Goal: Book appointment/travel/reservation

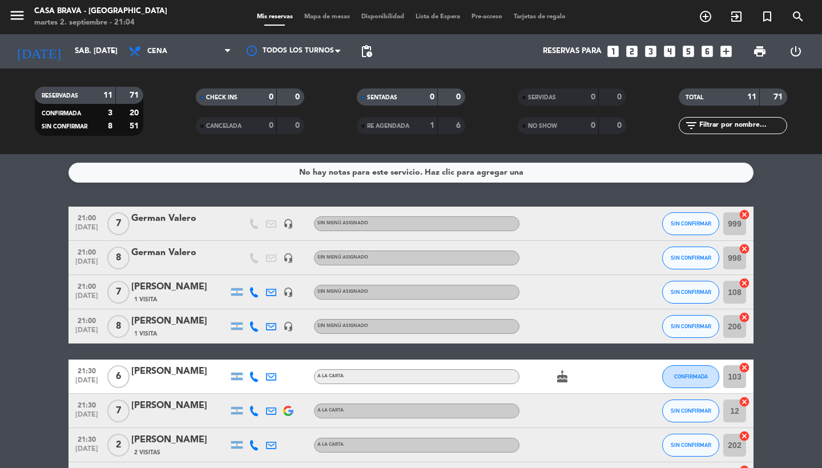
click at [334, 19] on span "Mapa de mesas" at bounding box center [327, 17] width 57 height 6
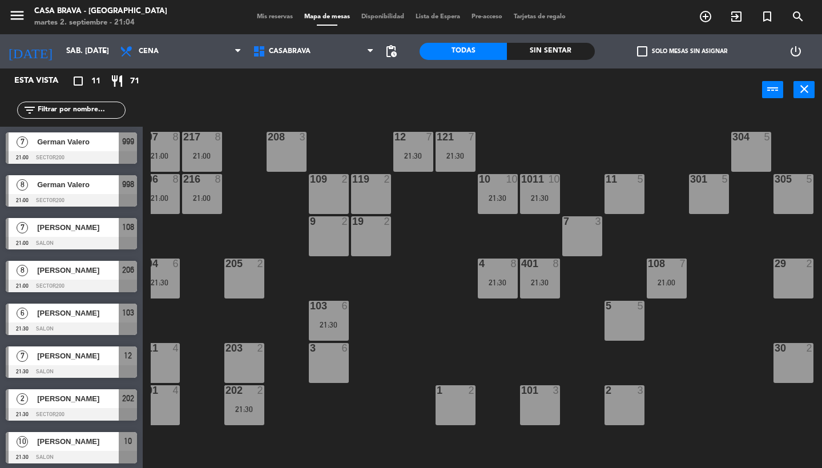
scroll to position [0, 13]
click at [758, 152] on div "304 5" at bounding box center [752, 152] width 40 height 40
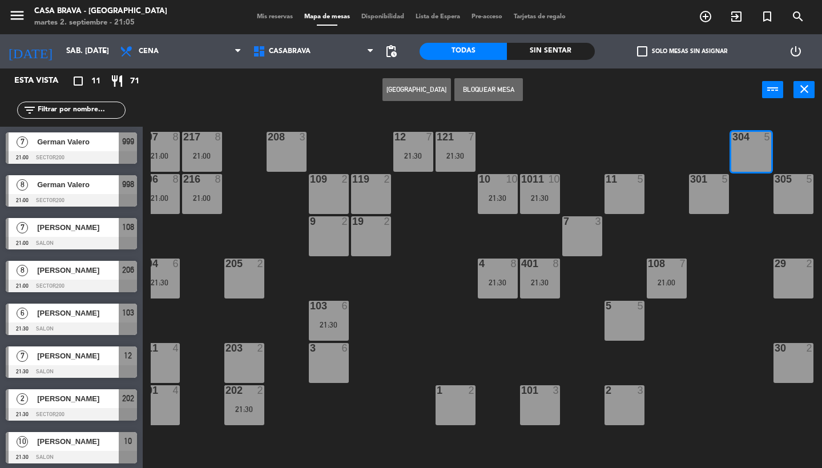
click at [495, 87] on button "Bloquear Mesa" at bounding box center [489, 89] width 69 height 23
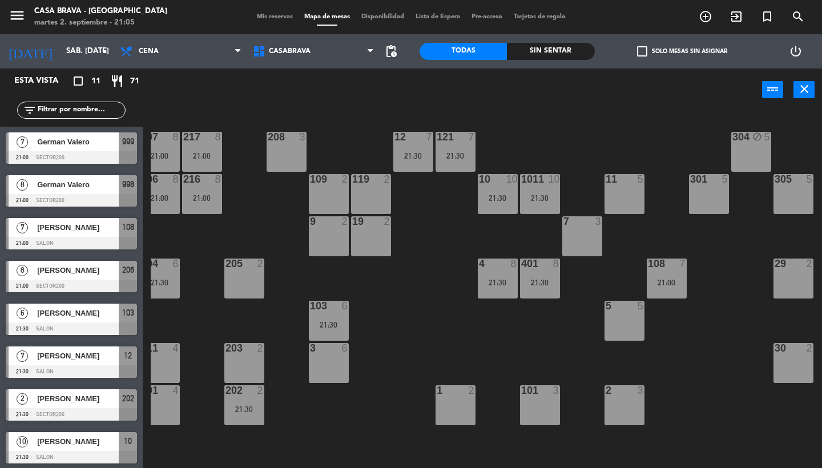
click at [717, 195] on div "301 5" at bounding box center [709, 194] width 40 height 40
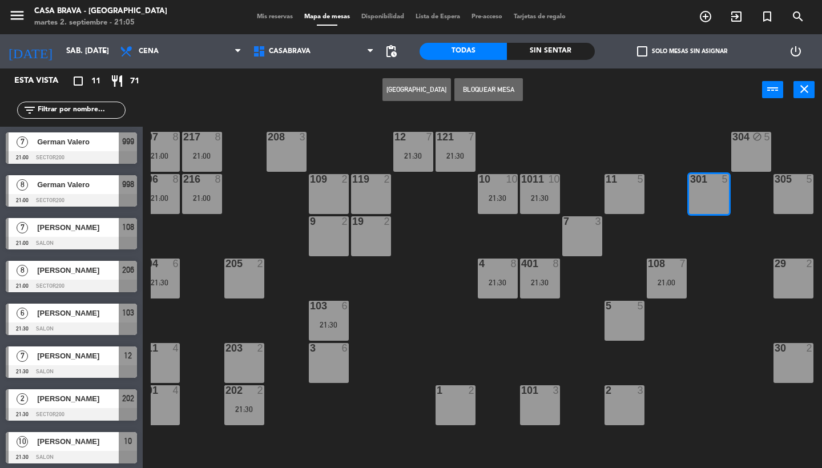
click at [505, 85] on button "Bloquear Mesa" at bounding box center [489, 89] width 69 height 23
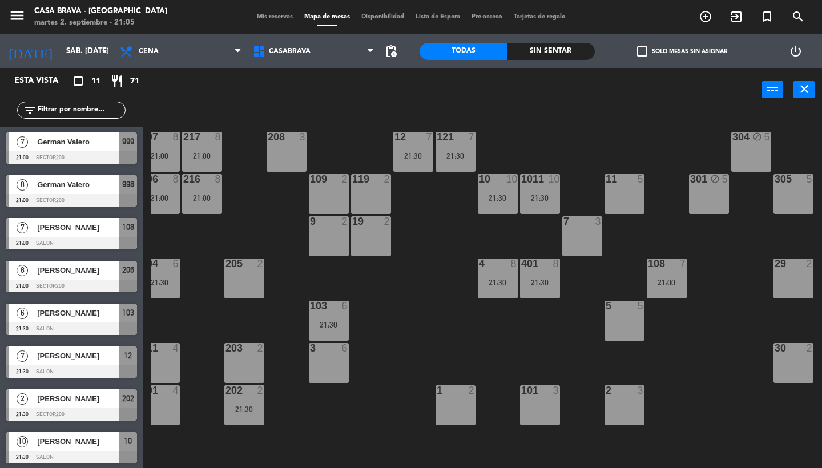
click at [790, 199] on div "305 5" at bounding box center [794, 194] width 40 height 40
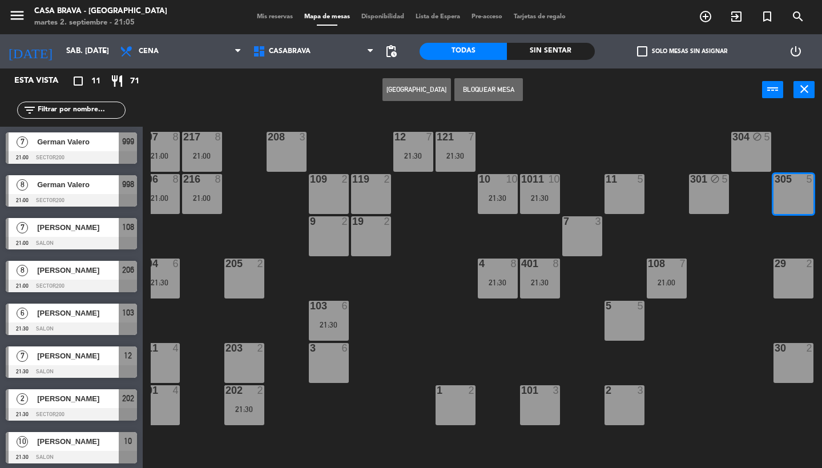
click at [483, 86] on button "Bloquear Mesa" at bounding box center [489, 89] width 69 height 23
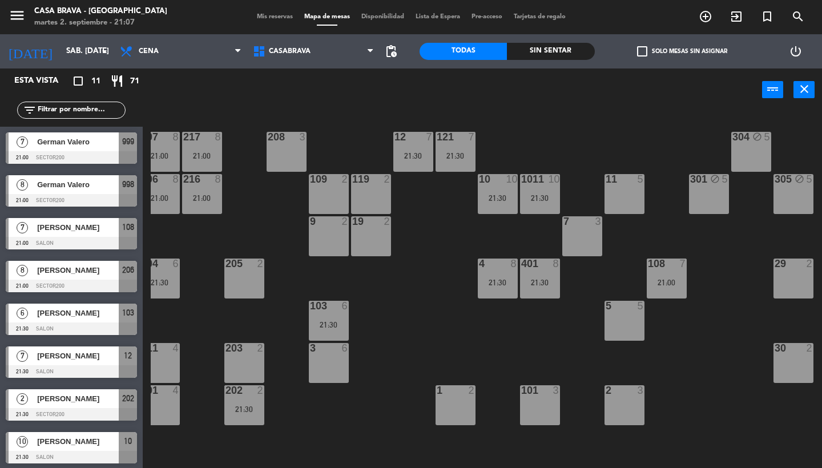
click at [389, 14] on span "Disponibilidad" at bounding box center [383, 17] width 54 height 6
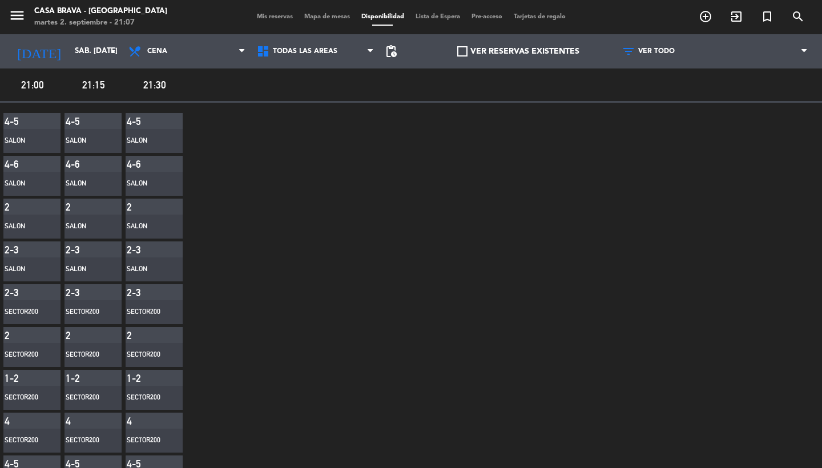
click at [156, 174] on div "SALON" at bounding box center [154, 184] width 57 height 24
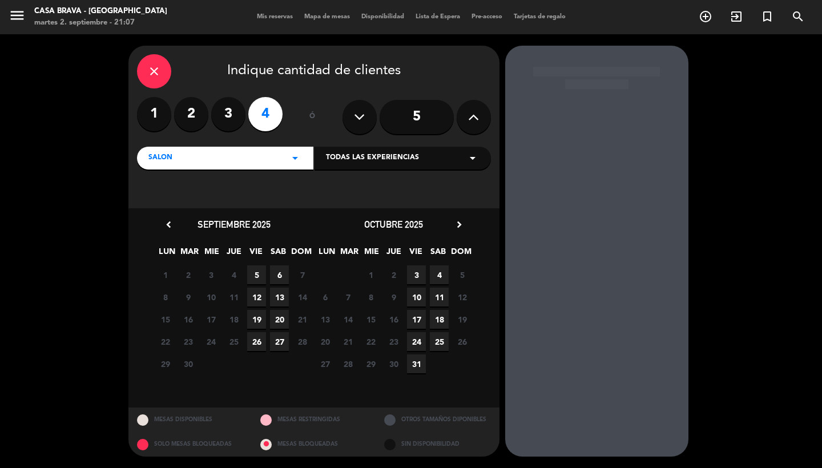
click at [162, 70] on div "close" at bounding box center [154, 71] width 34 height 34
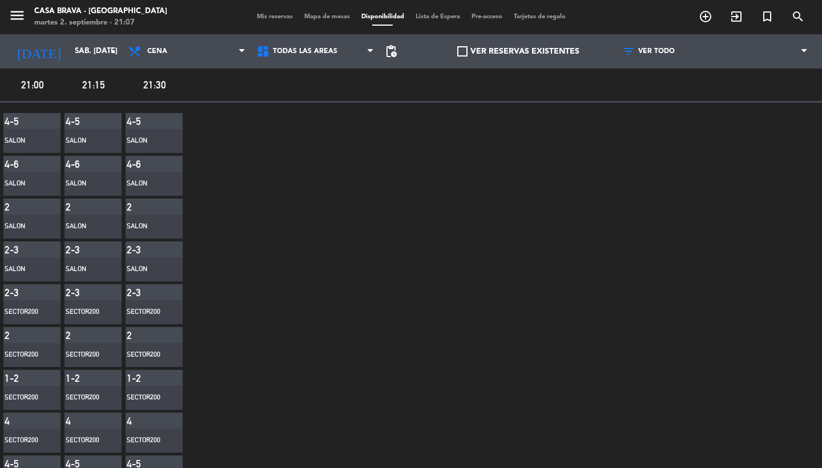
click at [280, 17] on span "Mis reservas" at bounding box center [274, 17] width 47 height 6
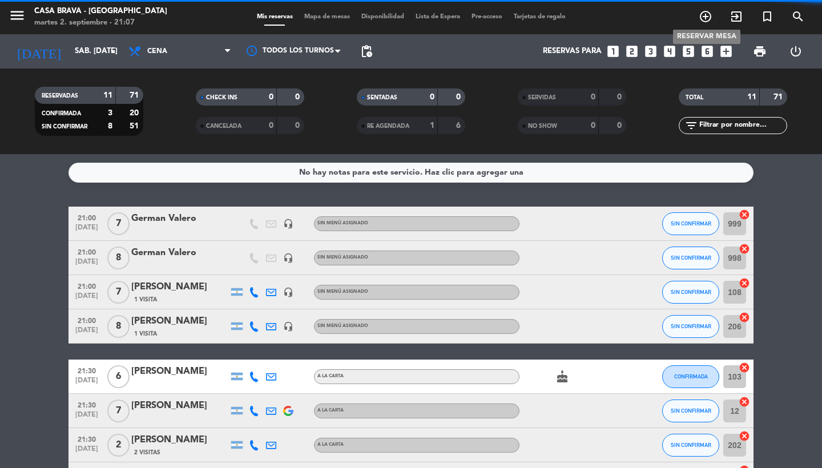
click at [709, 22] on icon "add_circle_outline" at bounding box center [706, 17] width 14 height 14
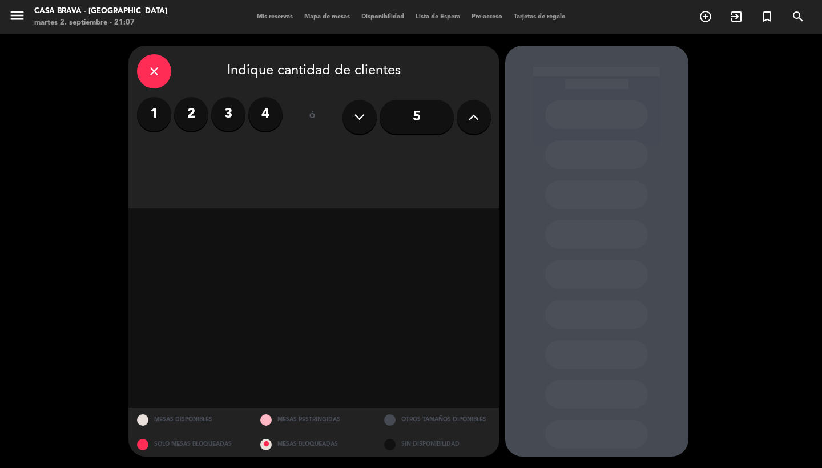
click at [478, 118] on icon at bounding box center [473, 117] width 11 height 17
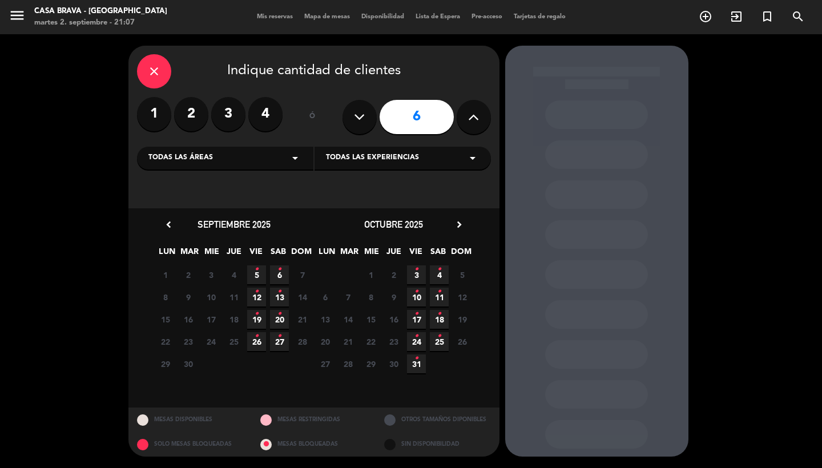
click at [281, 270] on icon "•" at bounding box center [280, 269] width 4 height 18
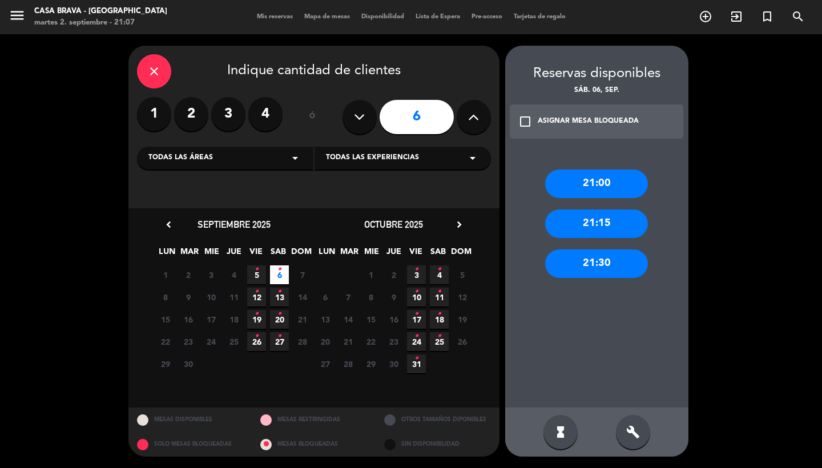
click at [597, 189] on div "21:00" at bounding box center [596, 184] width 103 height 29
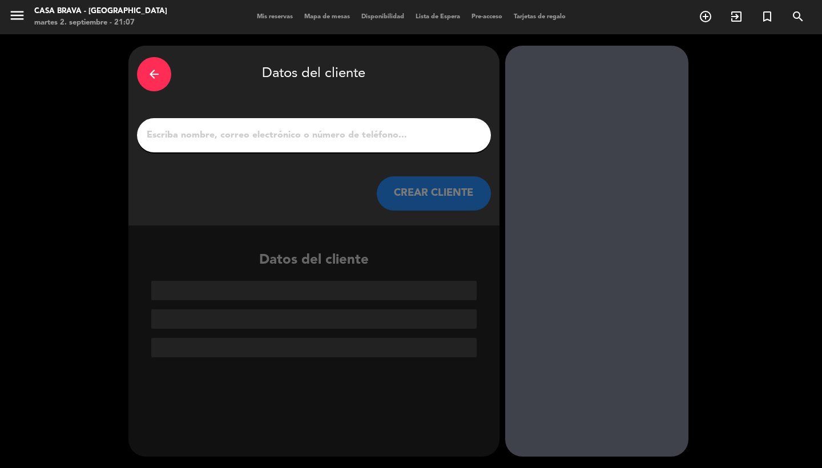
click at [445, 136] on input "1" at bounding box center [314, 135] width 337 height 16
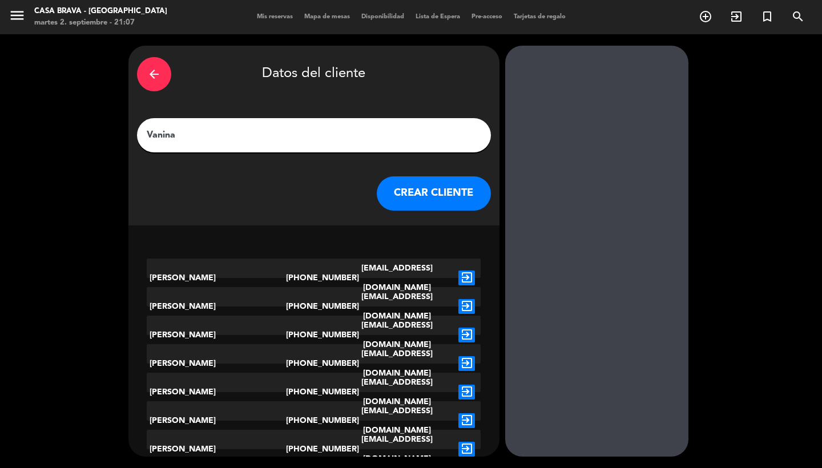
type input "Vanina"
click at [437, 186] on button "CREAR CLIENTE" at bounding box center [434, 193] width 114 height 34
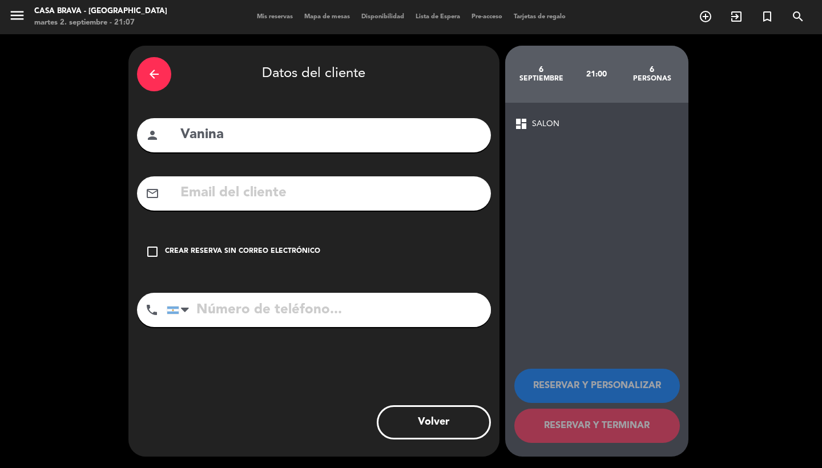
click at [295, 250] on div "Crear reserva sin correo electrónico" at bounding box center [242, 251] width 155 height 11
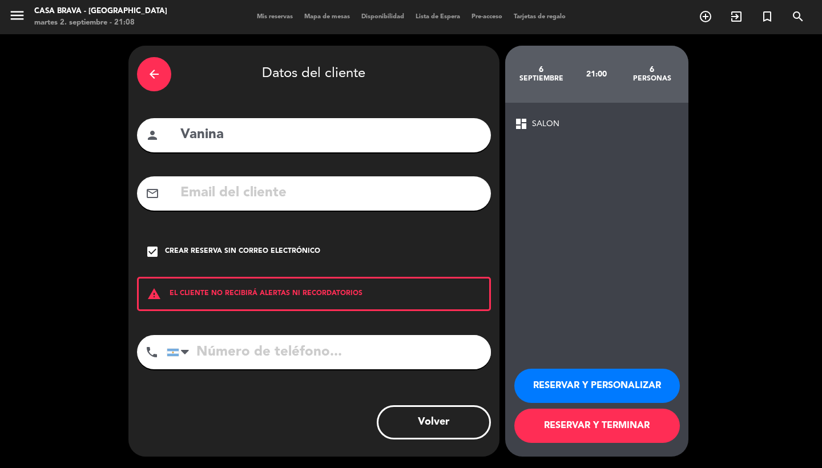
click at [582, 424] on button "RESERVAR Y TERMINAR" at bounding box center [598, 426] width 166 height 34
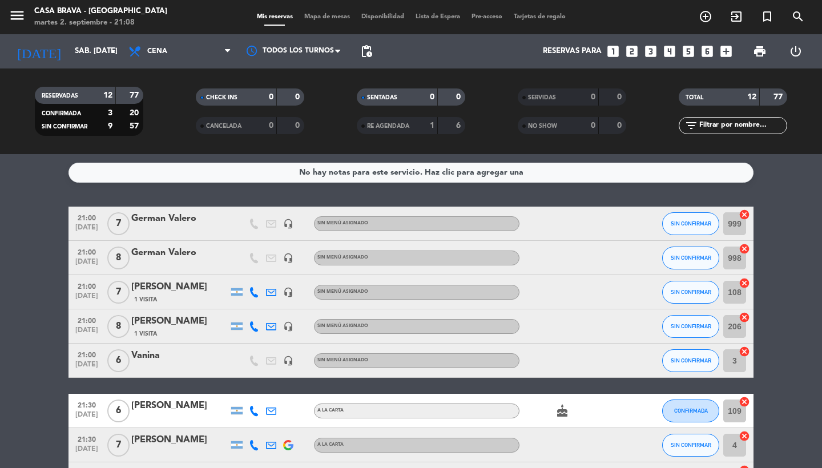
click at [709, 54] on icon "looks_6" at bounding box center [707, 51] width 15 height 15
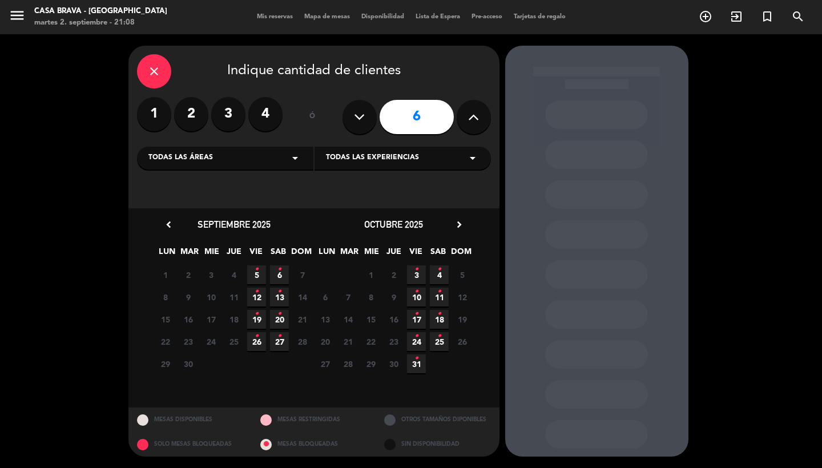
click at [280, 271] on icon "•" at bounding box center [280, 269] width 4 height 18
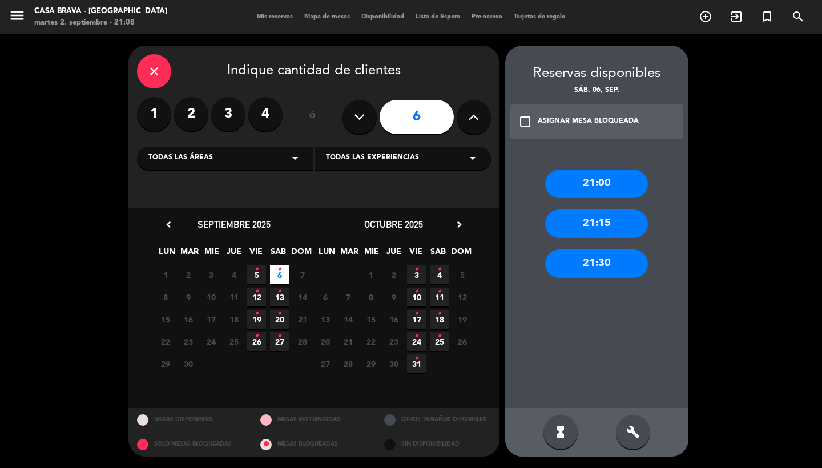
click at [626, 176] on div "21:00" at bounding box center [596, 184] width 103 height 29
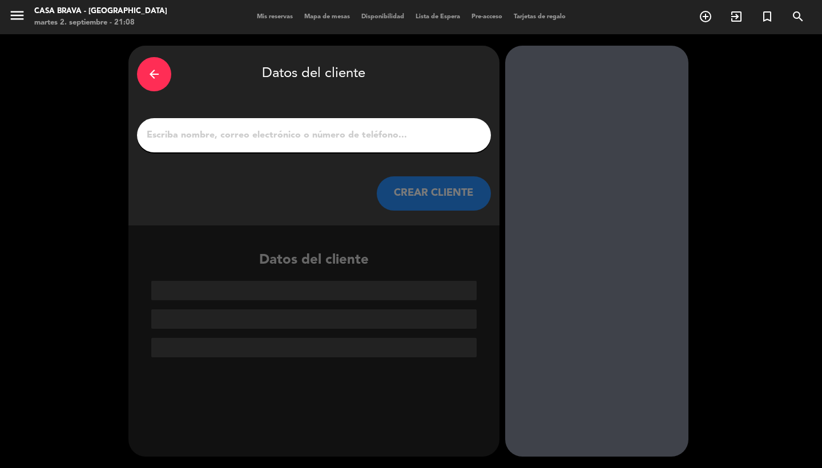
click at [335, 139] on input "1" at bounding box center [314, 135] width 337 height 16
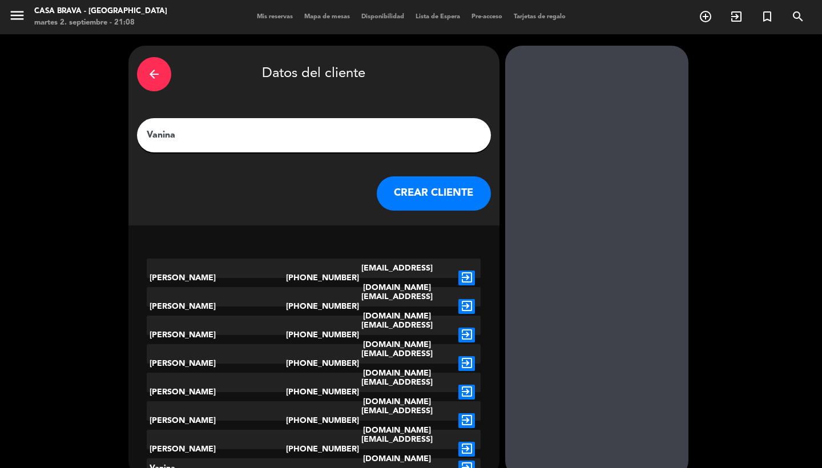
type input "Vanina"
click at [441, 185] on button "CREAR CLIENTE" at bounding box center [434, 193] width 114 height 34
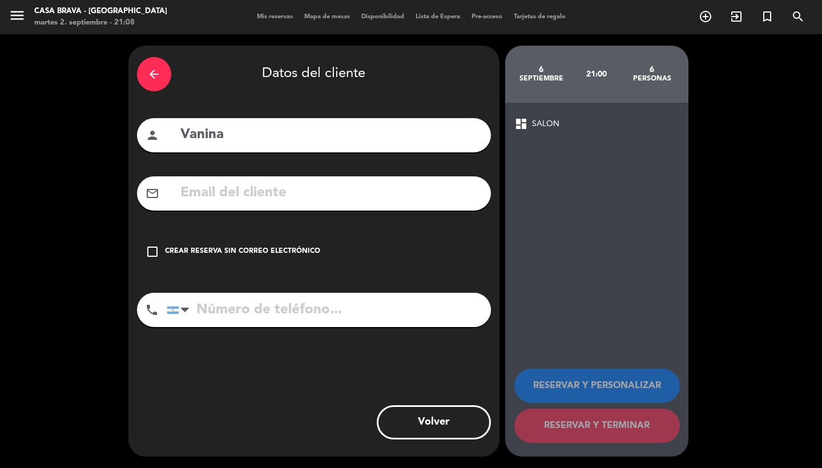
click at [287, 252] on div "Crear reserva sin correo electrónico" at bounding box center [242, 251] width 155 height 11
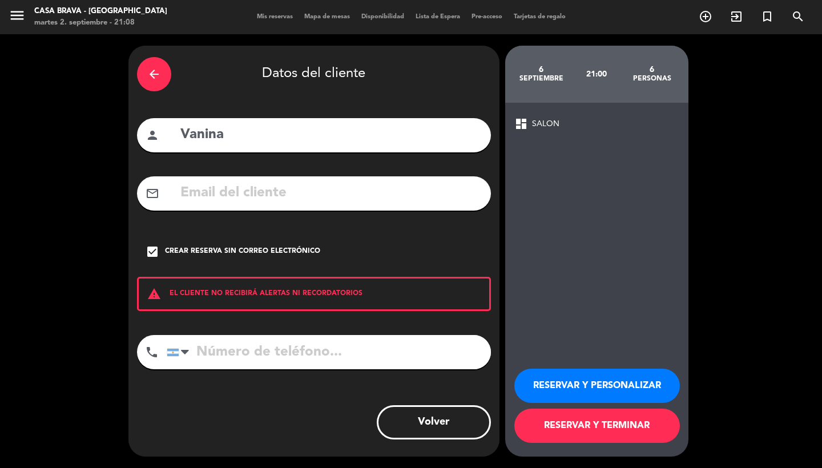
click at [616, 431] on button "RESERVAR Y TERMINAR" at bounding box center [598, 426] width 166 height 34
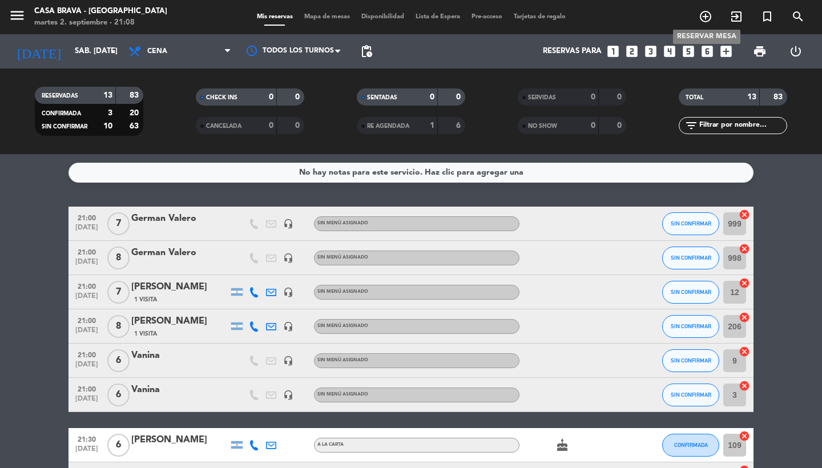
click at [708, 19] on icon "add_circle_outline" at bounding box center [706, 17] width 14 height 14
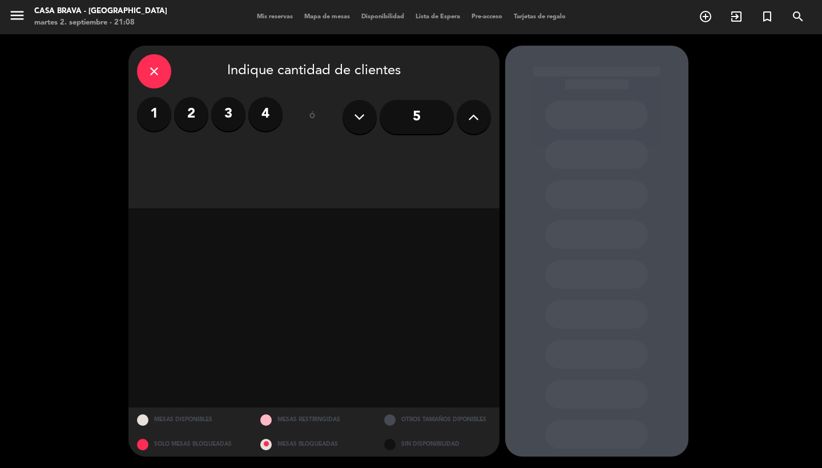
click at [473, 123] on icon at bounding box center [473, 117] width 11 height 17
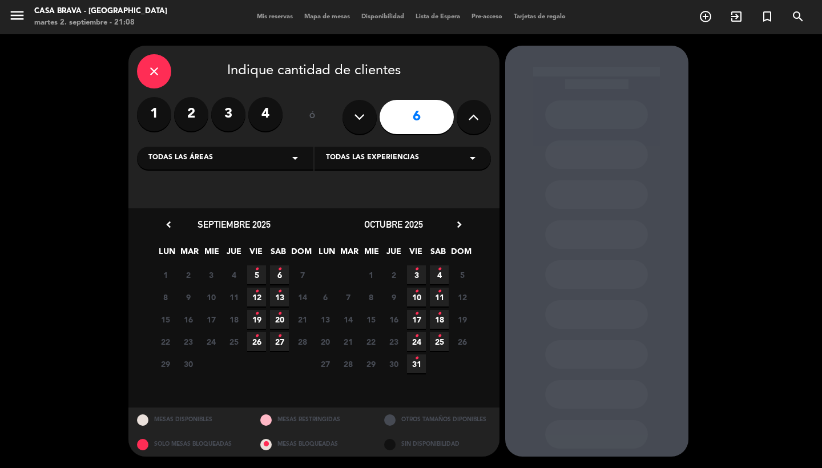
click at [274, 282] on span "6 •" at bounding box center [279, 275] width 19 height 19
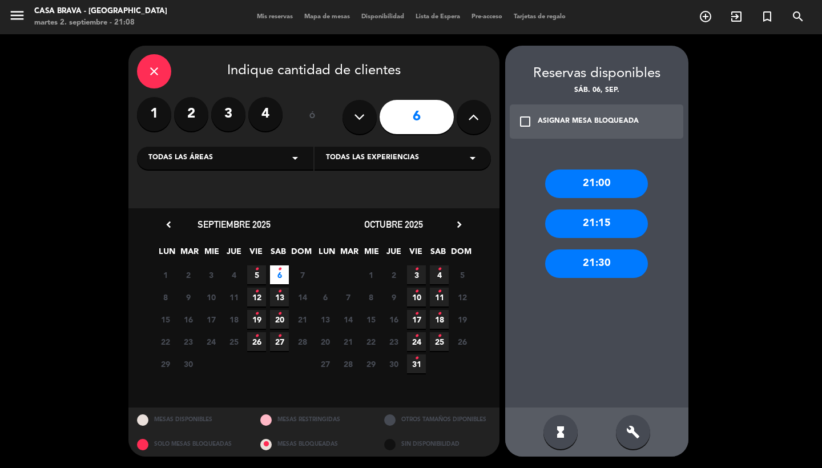
click at [588, 189] on div "21:00" at bounding box center [596, 184] width 103 height 29
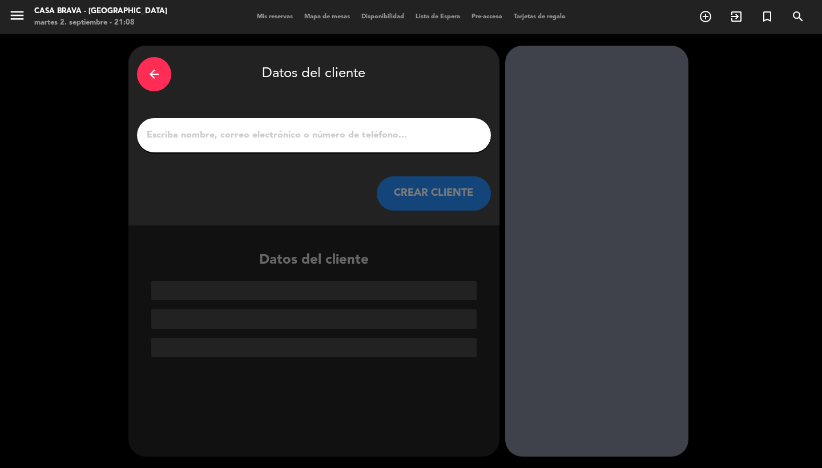
click at [447, 131] on input "1" at bounding box center [314, 135] width 337 height 16
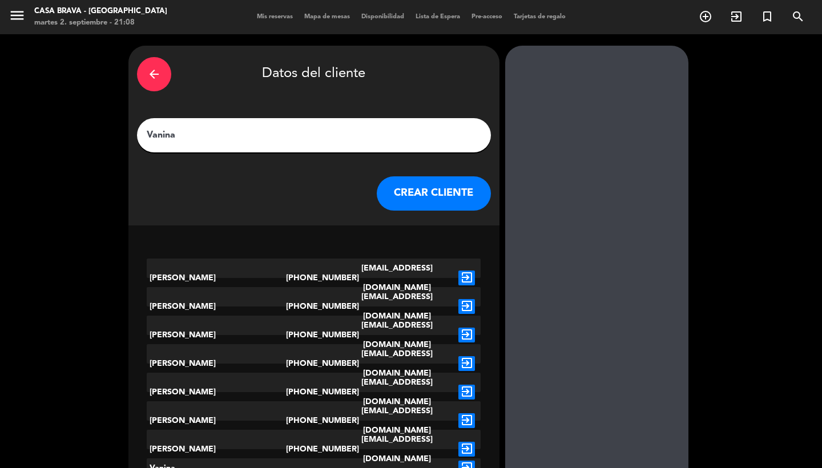
type input "Vanina"
click at [451, 199] on button "CREAR CLIENTE" at bounding box center [434, 193] width 114 height 34
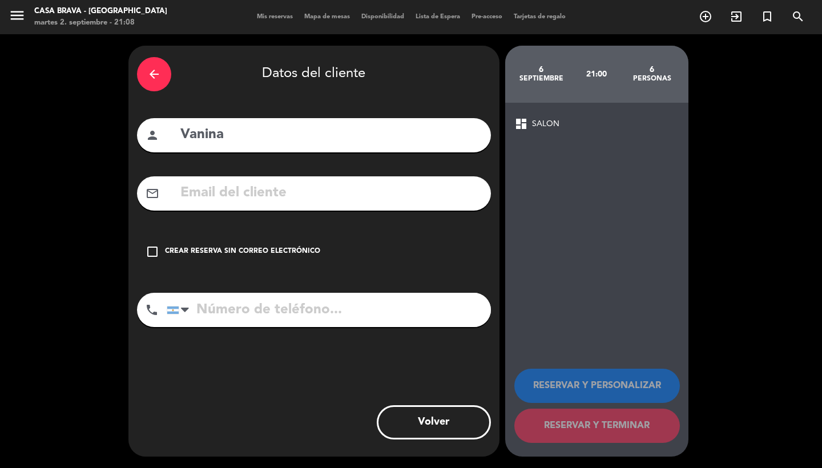
click at [296, 252] on div "Crear reserva sin correo electrónico" at bounding box center [242, 251] width 155 height 11
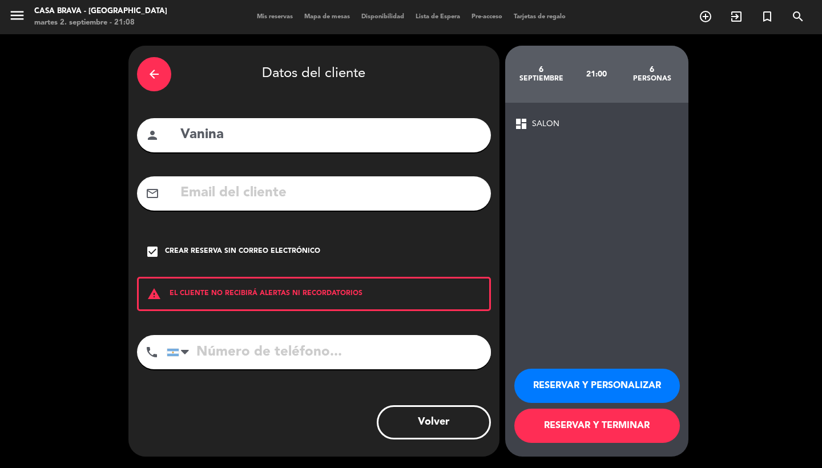
click at [630, 427] on button "RESERVAR Y TERMINAR" at bounding box center [598, 426] width 166 height 34
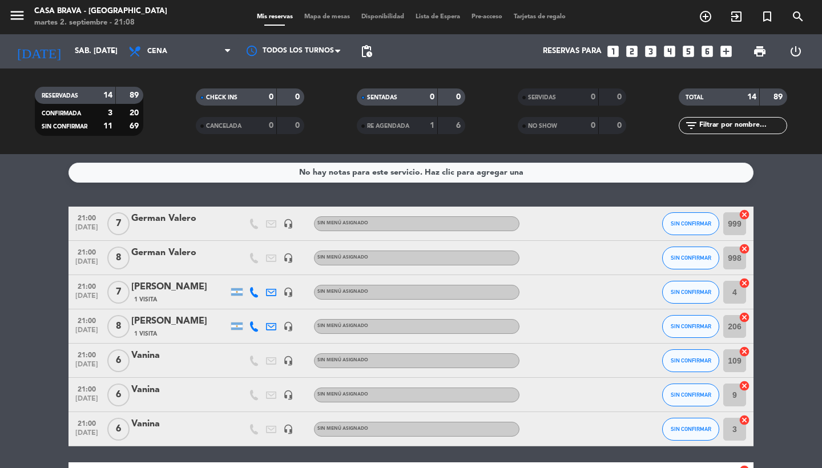
click at [336, 15] on span "Mapa de mesas" at bounding box center [327, 17] width 57 height 6
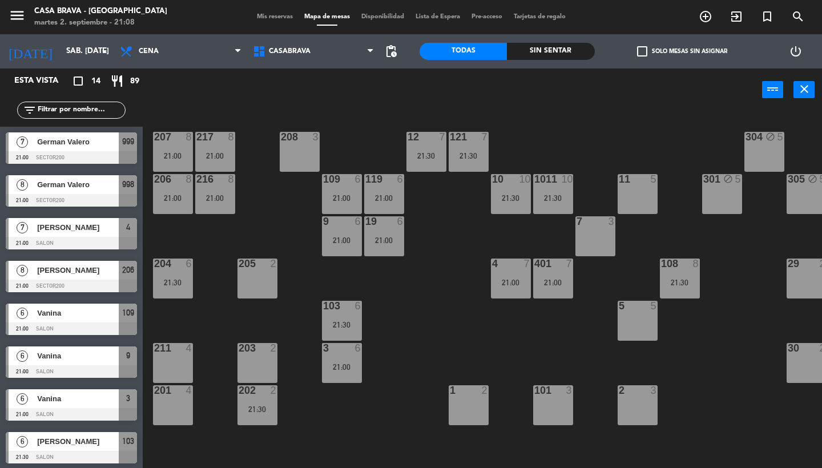
click at [70, 323] on div at bounding box center [71, 329] width 131 height 13
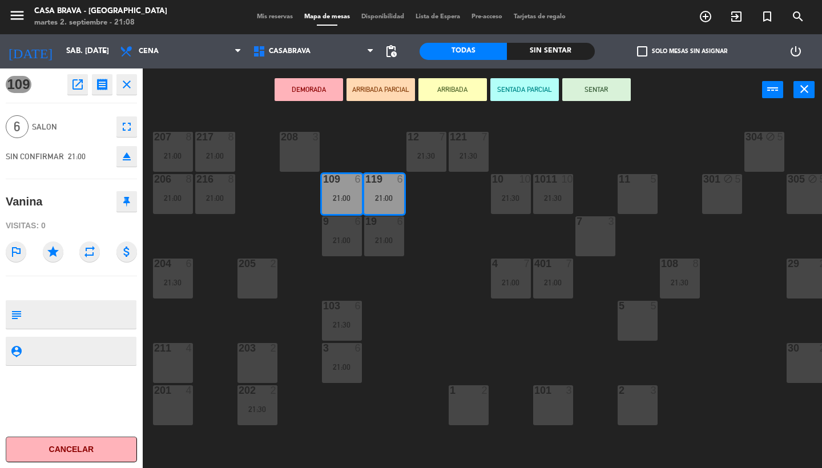
click at [127, 78] on icon "close" at bounding box center [127, 85] width 14 height 14
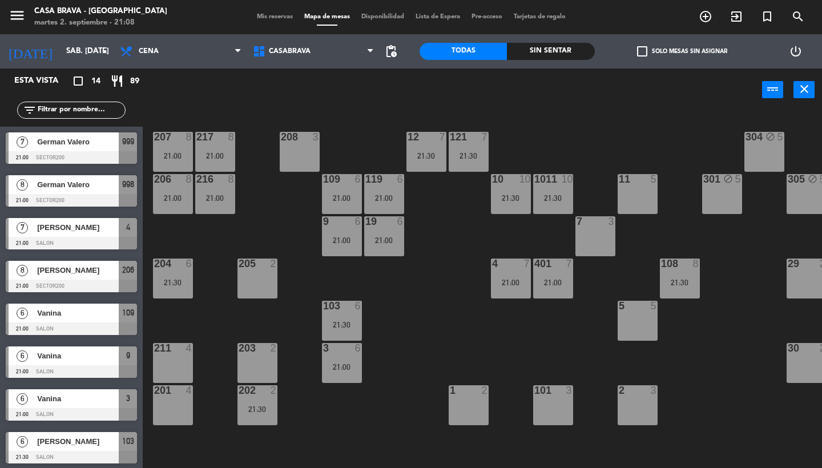
click at [73, 356] on span "Vanina" at bounding box center [78, 356] width 82 height 12
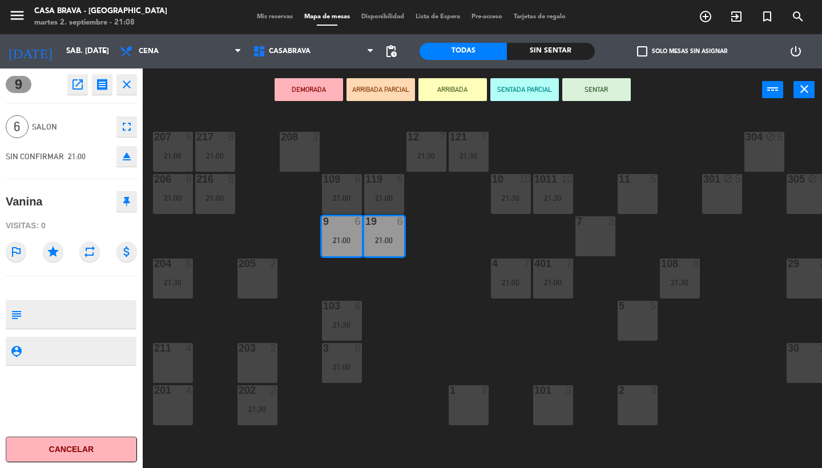
click at [128, 85] on icon "close" at bounding box center [127, 85] width 14 height 14
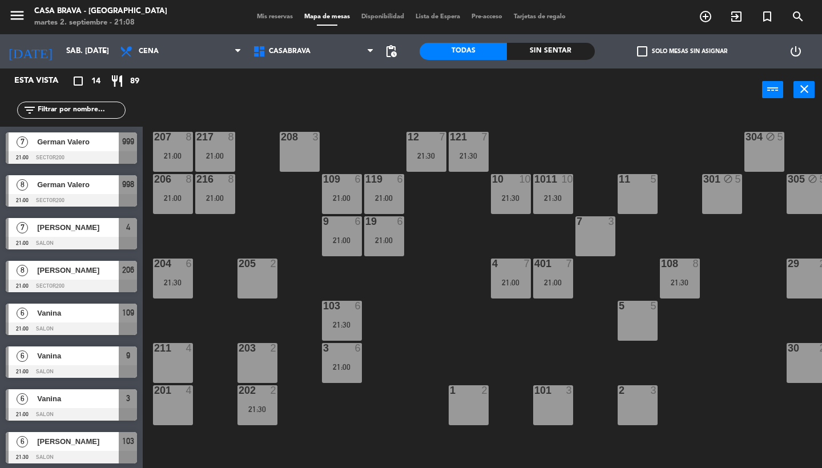
click at [69, 395] on span "Vanina" at bounding box center [78, 399] width 82 height 12
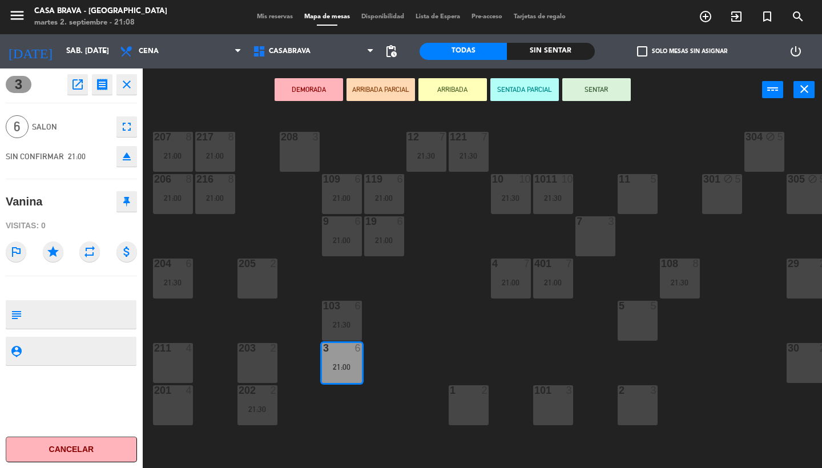
click at [127, 89] on icon "close" at bounding box center [127, 85] width 14 height 14
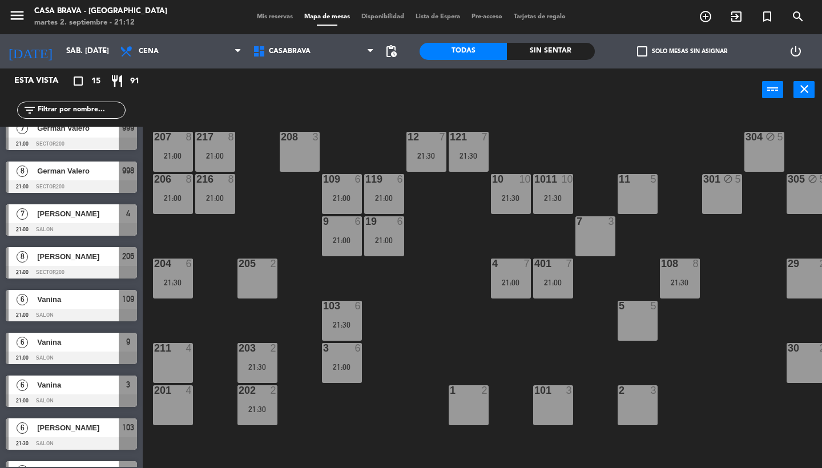
scroll to position [57, 0]
click at [107, 302] on span "Vanina" at bounding box center [78, 299] width 82 height 12
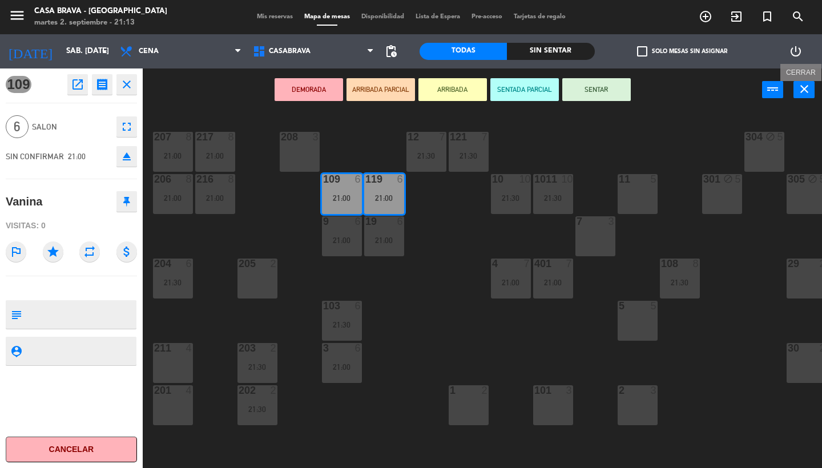
click at [812, 87] on button "close" at bounding box center [804, 89] width 21 height 17
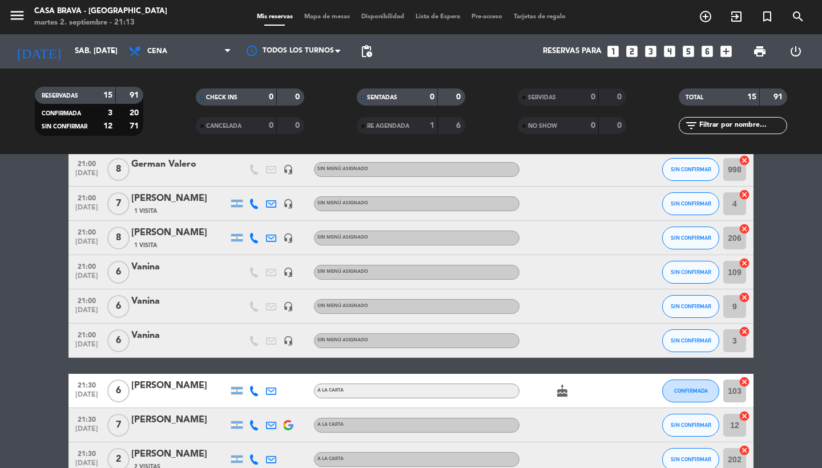
scroll to position [124, 0]
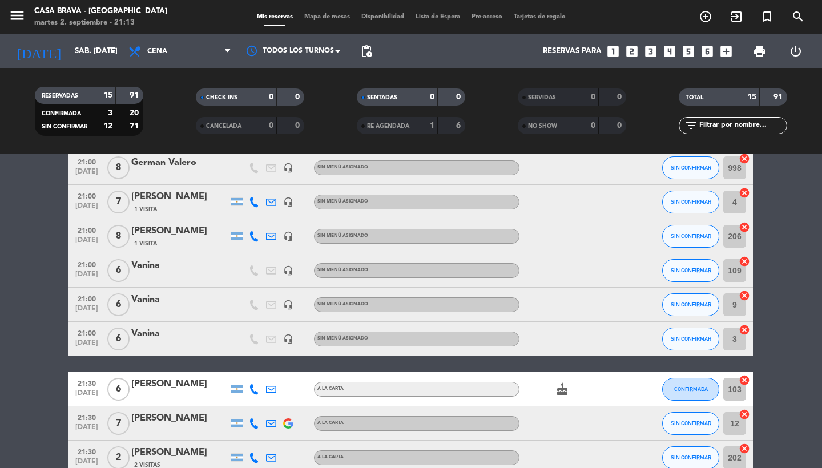
click at [177, 270] on div "Vanina" at bounding box center [179, 265] width 97 height 15
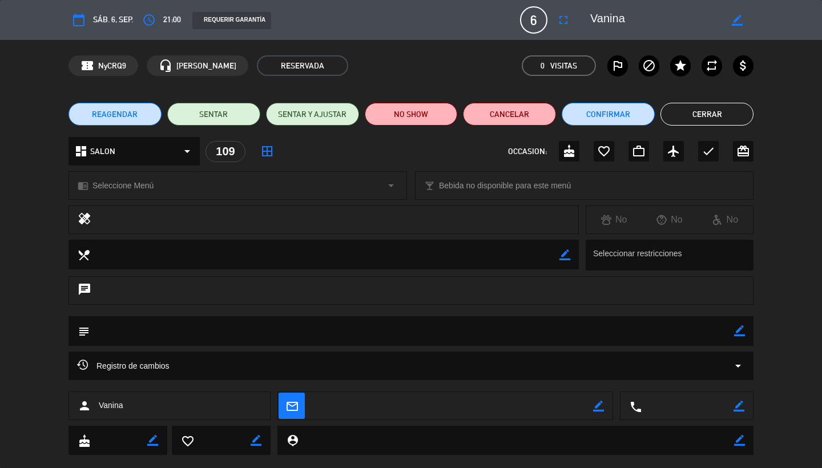
scroll to position [0, 0]
click at [738, 20] on icon "border_color" at bounding box center [737, 20] width 11 height 11
click at [672, 13] on textarea at bounding box center [655, 20] width 131 height 21
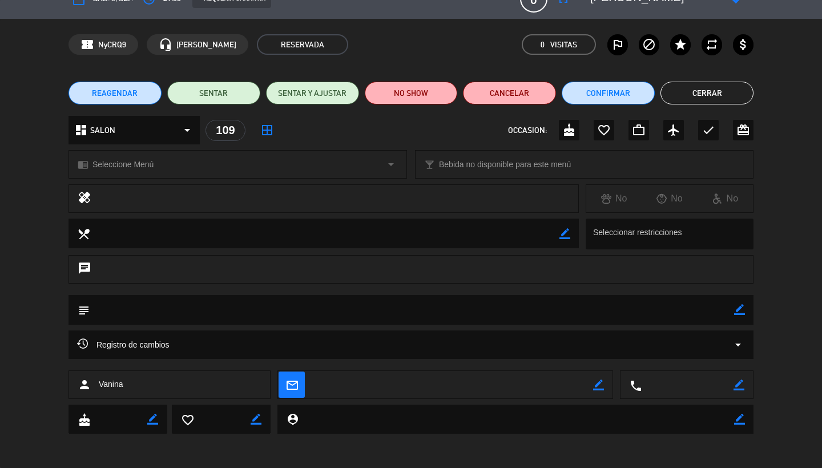
scroll to position [21, 0]
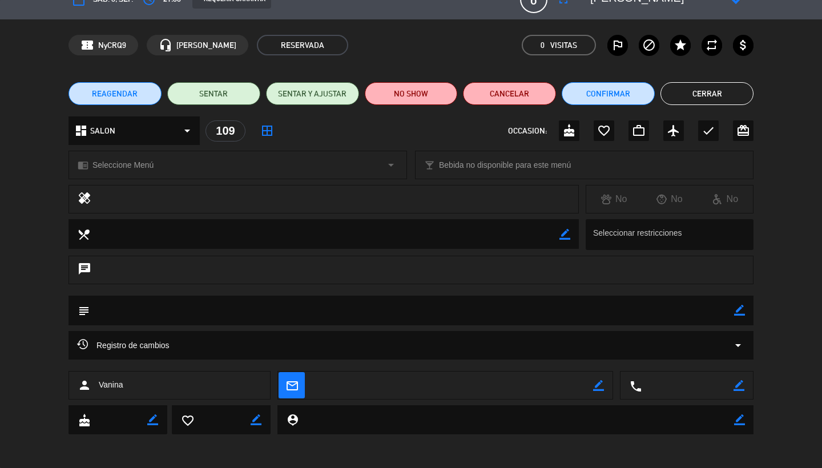
type textarea "[PERSON_NAME]"
click at [507, 387] on textarea at bounding box center [453, 386] width 280 height 29
click at [596, 391] on icon "border_color" at bounding box center [598, 385] width 11 height 11
click at [495, 393] on textarea at bounding box center [453, 386] width 280 height 29
paste textarea "[EMAIL_ADDRESS][DOMAIN_NAME]"
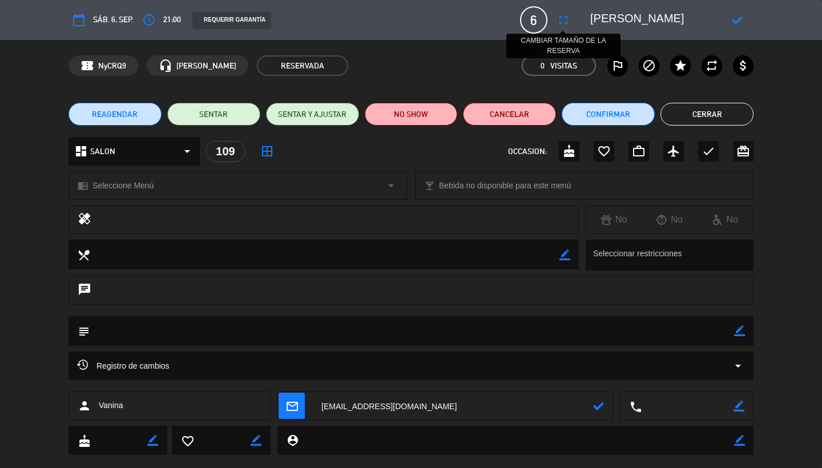
scroll to position [0, 0]
type textarea "[EMAIL_ADDRESS][DOMAIN_NAME]"
click at [569, 23] on icon "fullscreen" at bounding box center [564, 20] width 14 height 14
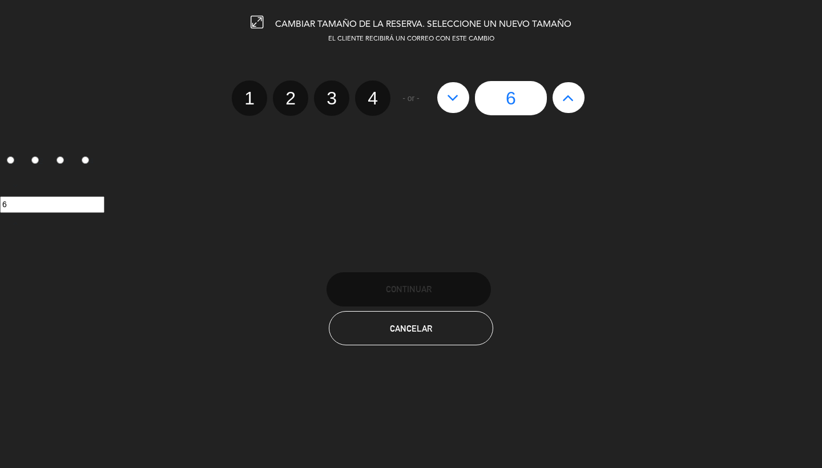
click at [462, 99] on button at bounding box center [453, 97] width 32 height 31
type input "5"
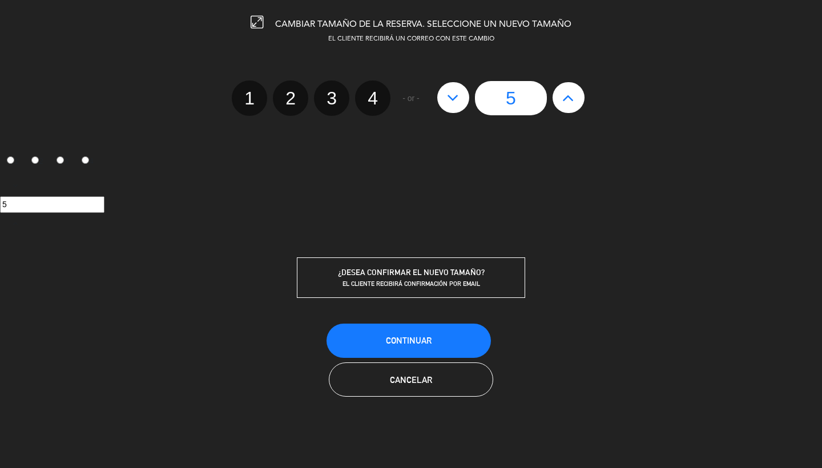
click at [457, 338] on button "Continuar" at bounding box center [409, 341] width 164 height 34
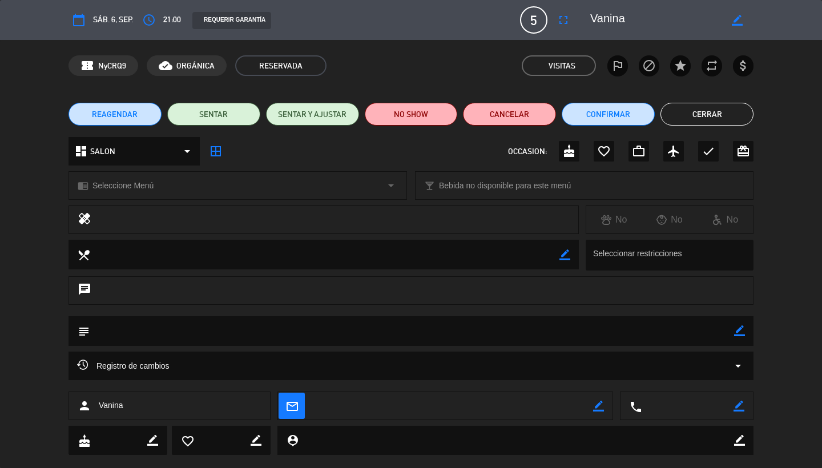
click at [740, 26] on div "border_color" at bounding box center [737, 20] width 33 height 21
click at [740, 19] on icon "border_color" at bounding box center [737, 20] width 11 height 11
click at [685, 15] on textarea at bounding box center [655, 20] width 131 height 21
click at [694, 122] on button "Cerrar" at bounding box center [707, 114] width 93 height 23
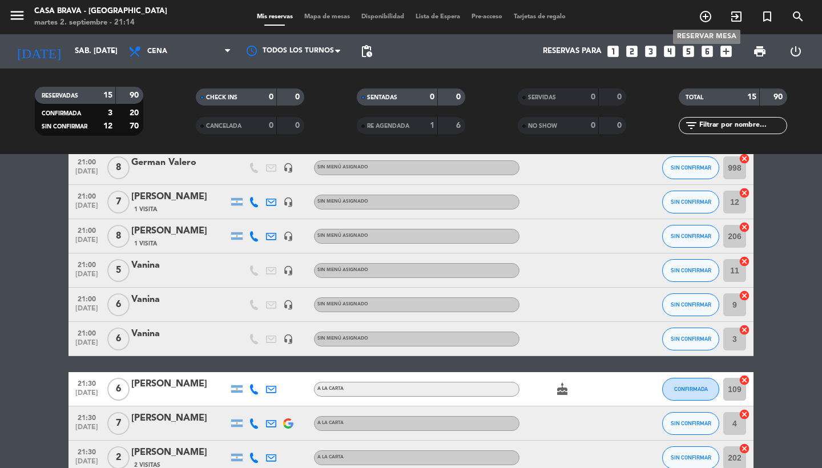
click at [708, 19] on icon "add_circle_outline" at bounding box center [706, 17] width 14 height 14
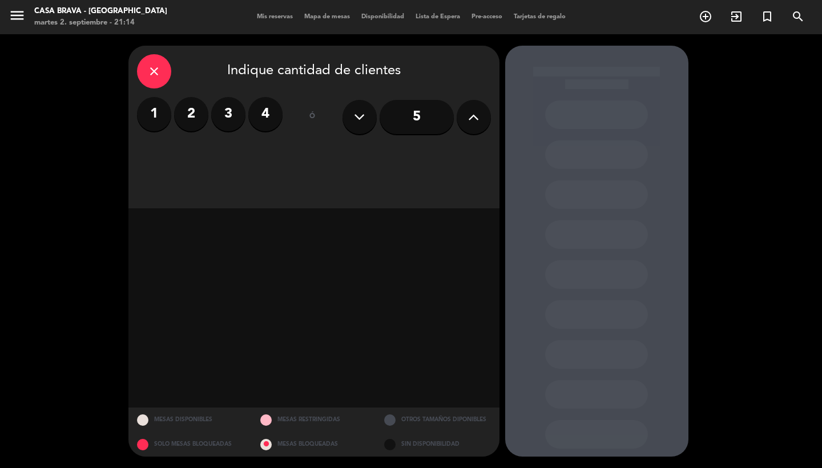
click at [425, 115] on input "5" at bounding box center [417, 117] width 74 height 34
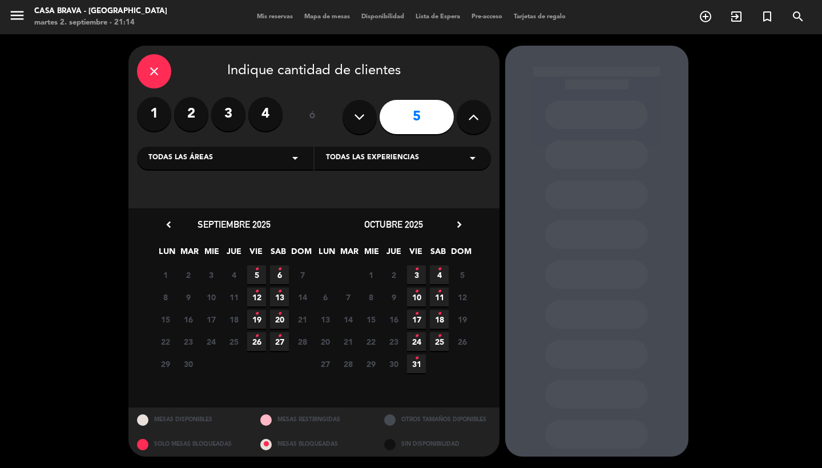
click at [280, 274] on icon "•" at bounding box center [280, 269] width 4 height 18
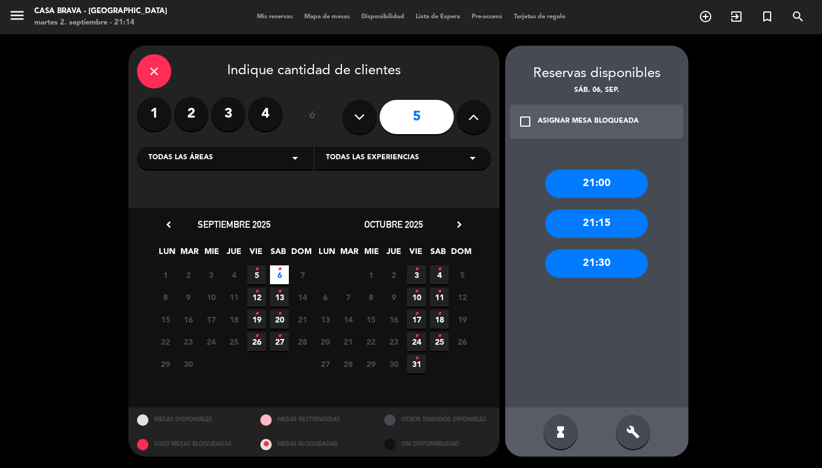
click at [590, 176] on div "21:00" at bounding box center [596, 184] width 103 height 29
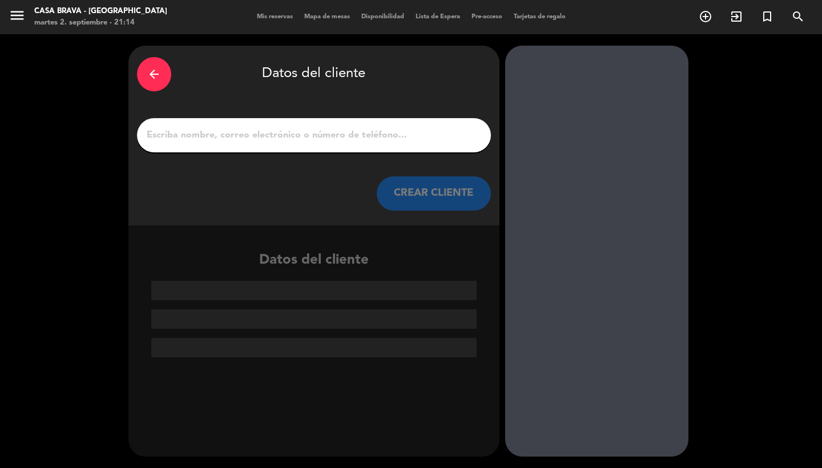
click at [440, 130] on input "1" at bounding box center [314, 135] width 337 height 16
paste input "[EMAIL_ADDRESS][DOMAIN_NAME]"
type input "[EMAIL_ADDRESS][DOMAIN_NAME]"
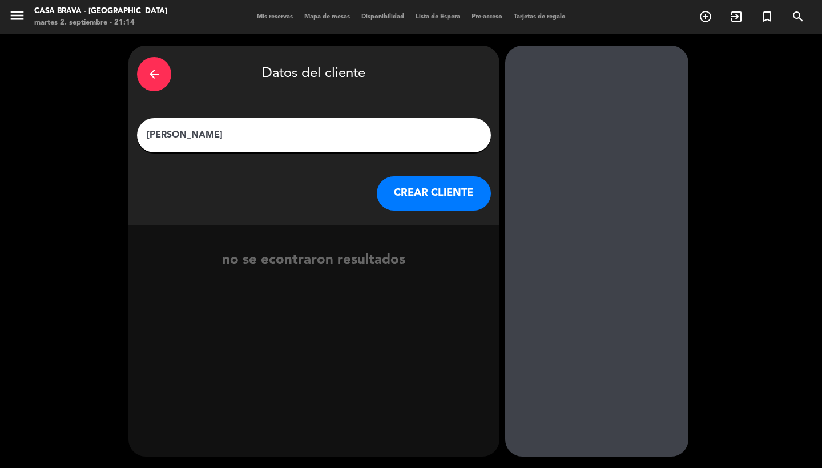
type input "[PERSON_NAME]"
click at [444, 192] on button "CREAR CLIENTE" at bounding box center [434, 193] width 114 height 34
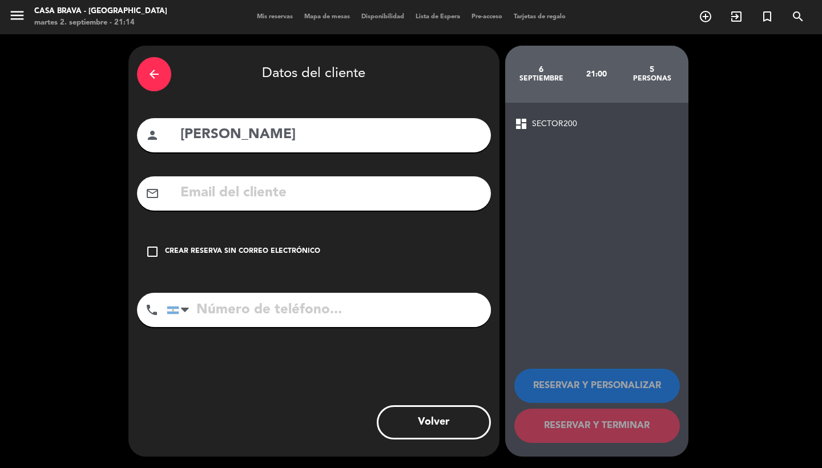
click at [396, 193] on input "text" at bounding box center [330, 193] width 303 height 23
paste input "[EMAIL_ADDRESS][DOMAIN_NAME]"
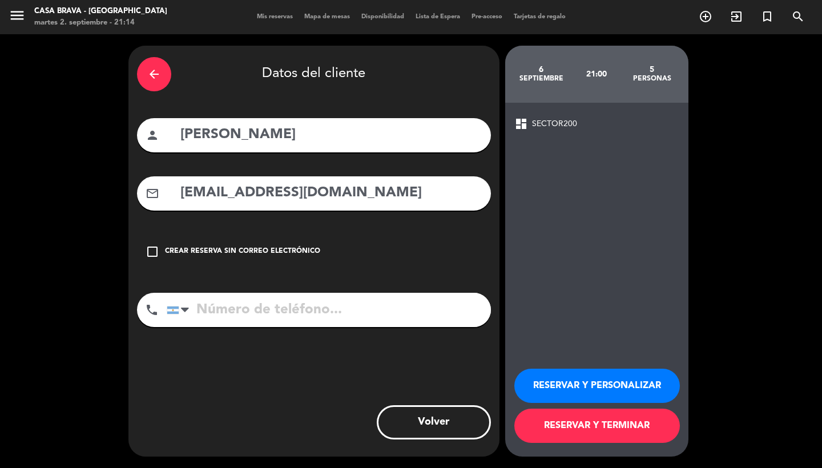
type input "[EMAIL_ADDRESS][DOMAIN_NAME]"
click at [606, 425] on button "RESERVAR Y TERMINAR" at bounding box center [598, 426] width 166 height 34
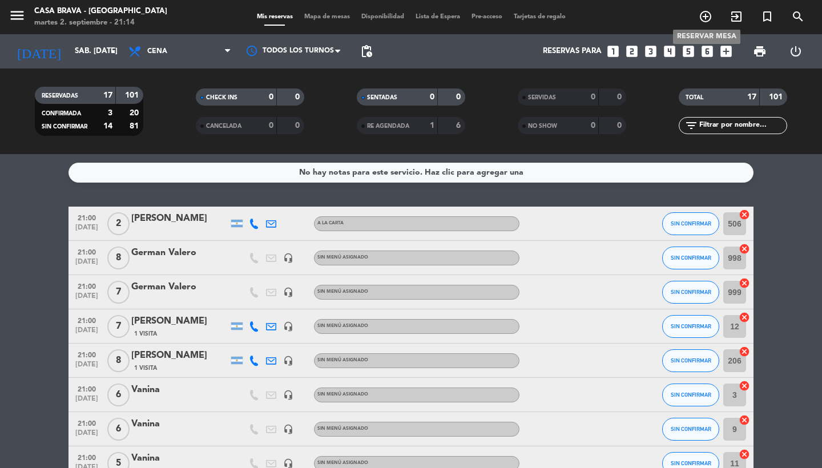
click at [705, 17] on icon "add_circle_outline" at bounding box center [706, 17] width 14 height 14
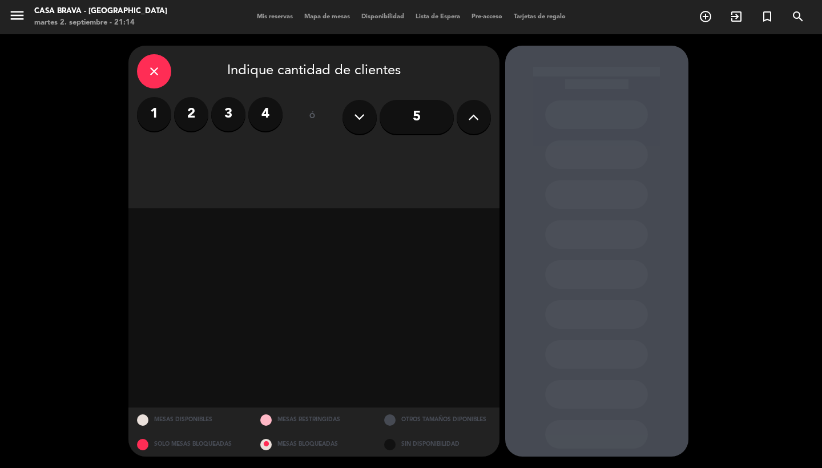
click at [412, 120] on input "5" at bounding box center [417, 117] width 74 height 34
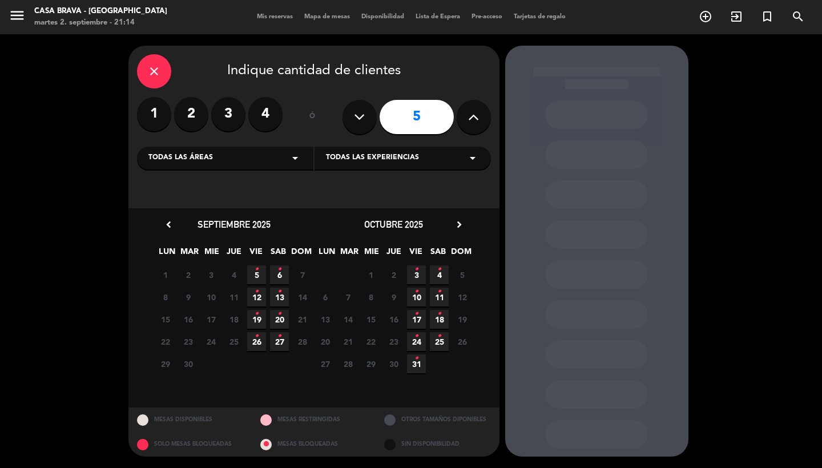
click at [281, 272] on icon "•" at bounding box center [280, 269] width 4 height 18
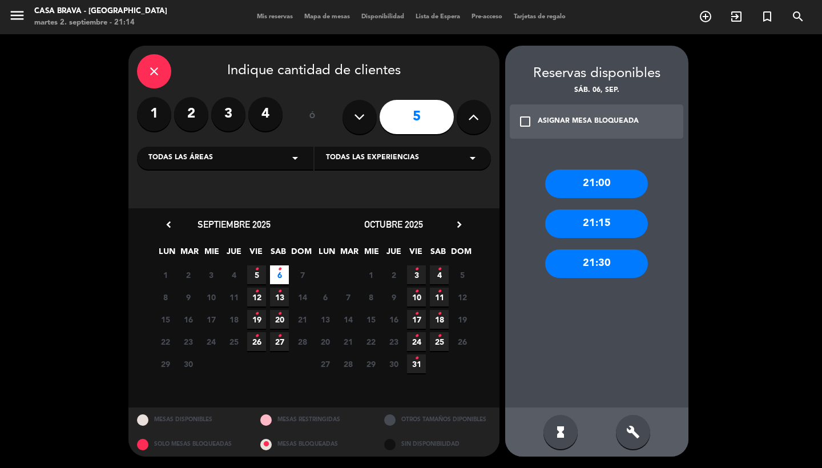
click at [622, 182] on div "21:00" at bounding box center [596, 184] width 103 height 29
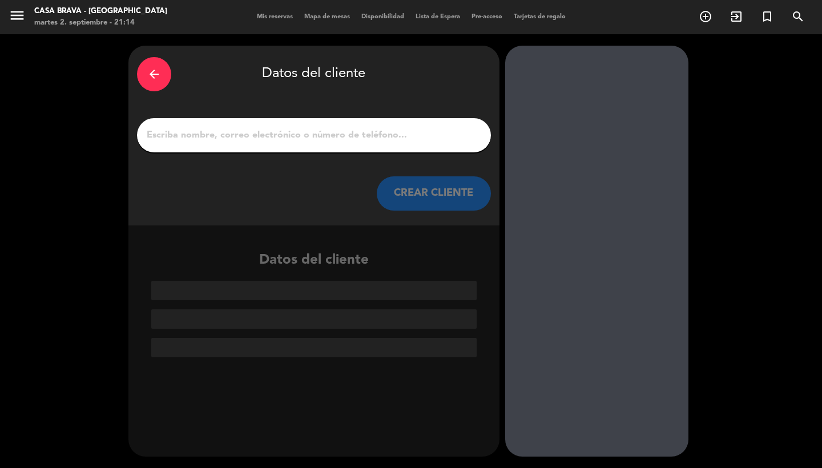
click at [405, 137] on input "1" at bounding box center [314, 135] width 337 height 16
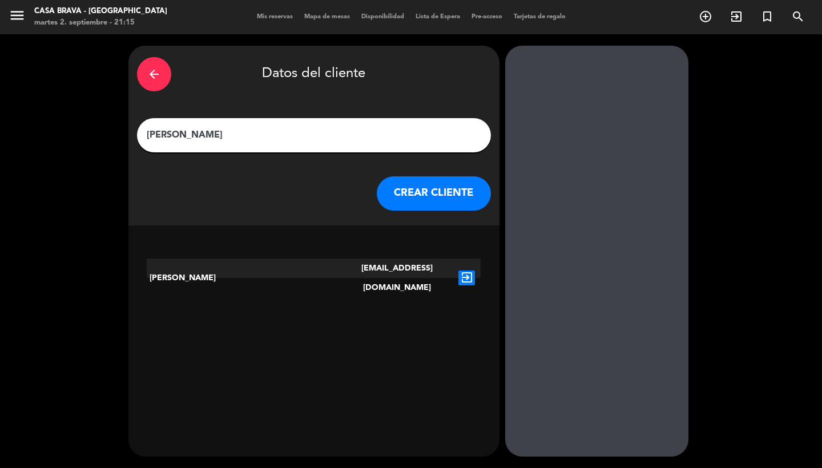
type input "[PERSON_NAME]"
click at [464, 271] on icon "exit_to_app" at bounding box center [467, 278] width 17 height 15
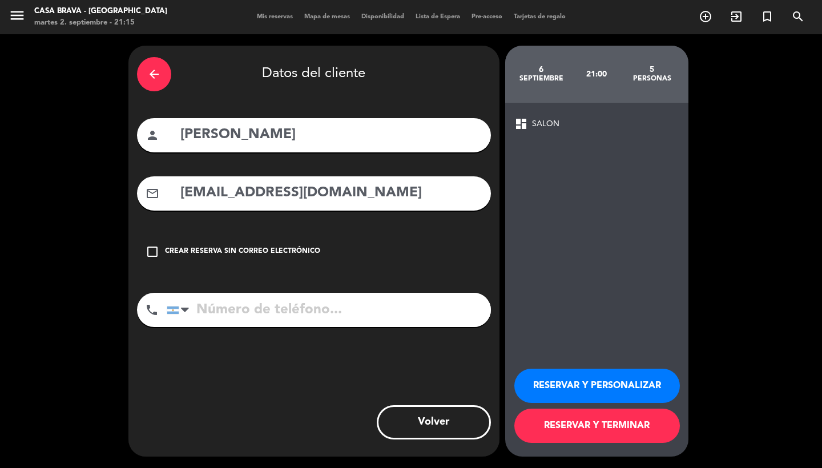
click at [602, 436] on button "RESERVAR Y TERMINAR" at bounding box center [598, 426] width 166 height 34
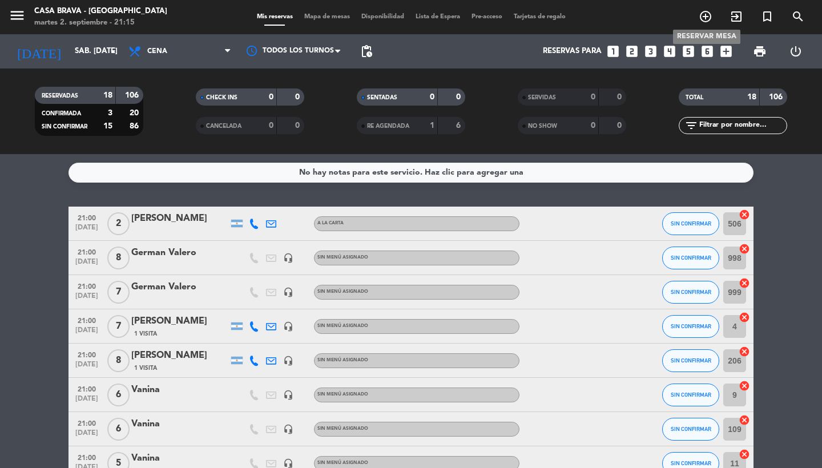
click at [706, 15] on icon "add_circle_outline" at bounding box center [706, 17] width 14 height 14
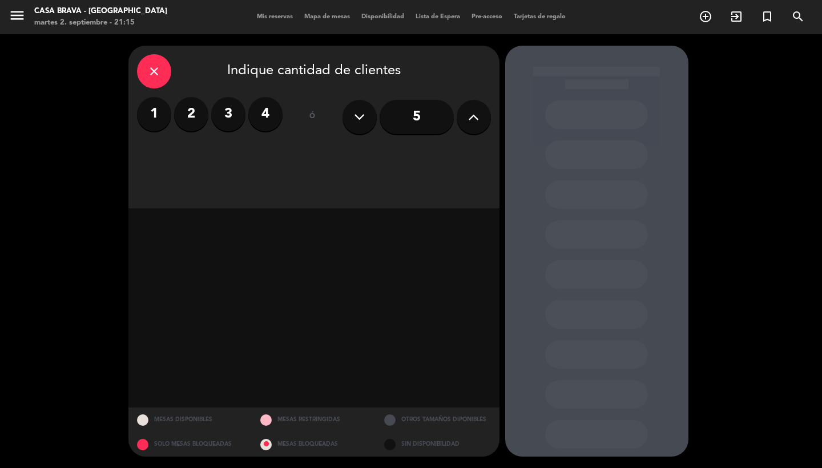
click at [429, 113] on input "5" at bounding box center [417, 117] width 74 height 34
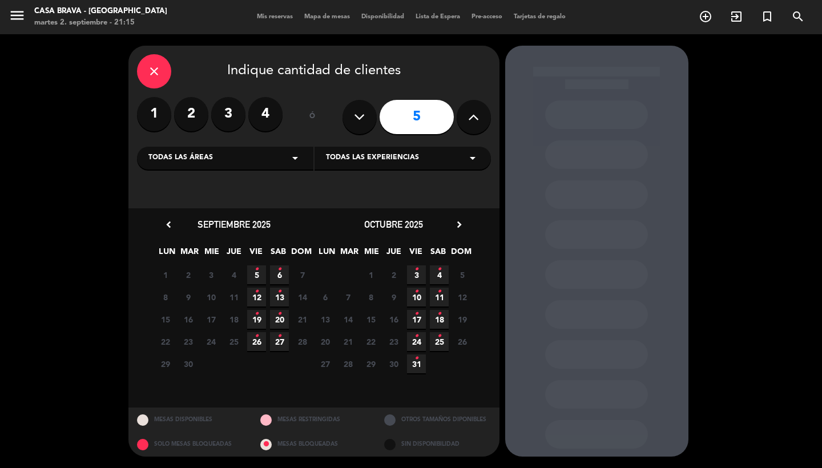
click at [280, 274] on icon "•" at bounding box center [280, 269] width 4 height 18
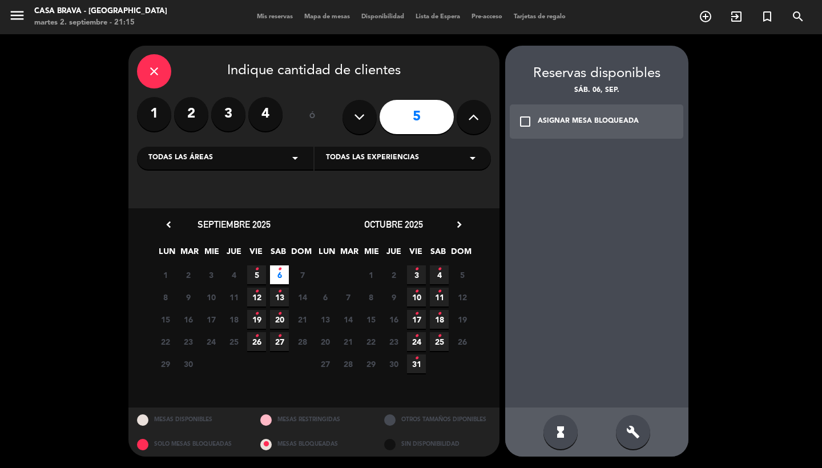
click at [153, 52] on div "close Indique cantidad de clientes 1 2 3 4 ó 5 Todas las áreas arrow_drop_down …" at bounding box center [313, 127] width 371 height 163
click at [153, 70] on icon "close" at bounding box center [154, 72] width 14 height 14
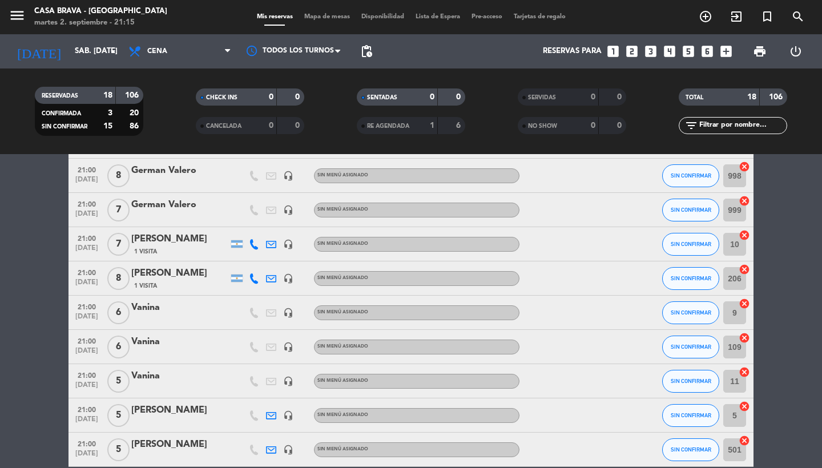
scroll to position [85, 0]
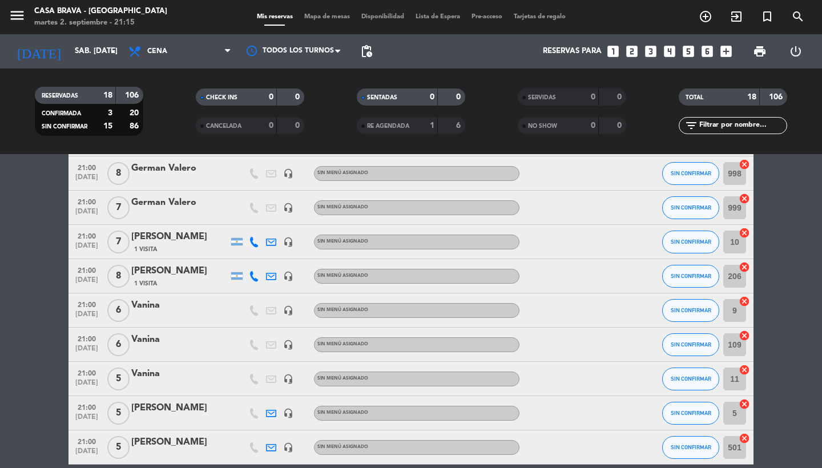
click at [152, 318] on div at bounding box center [179, 318] width 97 height 9
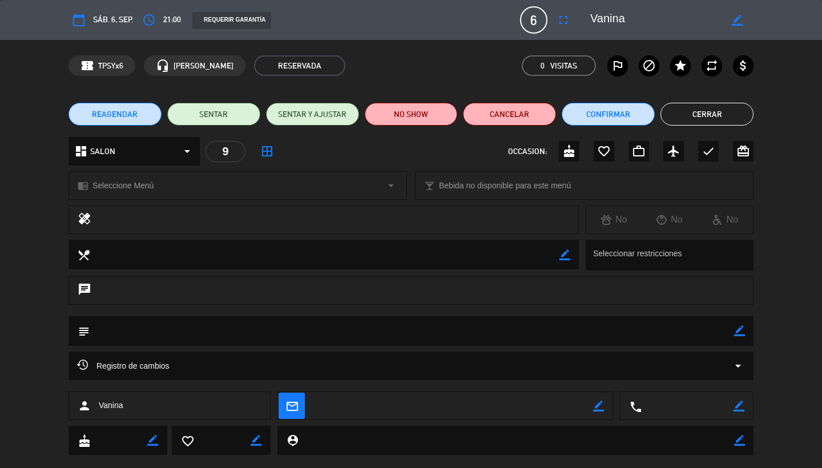
click at [517, 111] on button "Cancelar" at bounding box center [509, 114] width 93 height 23
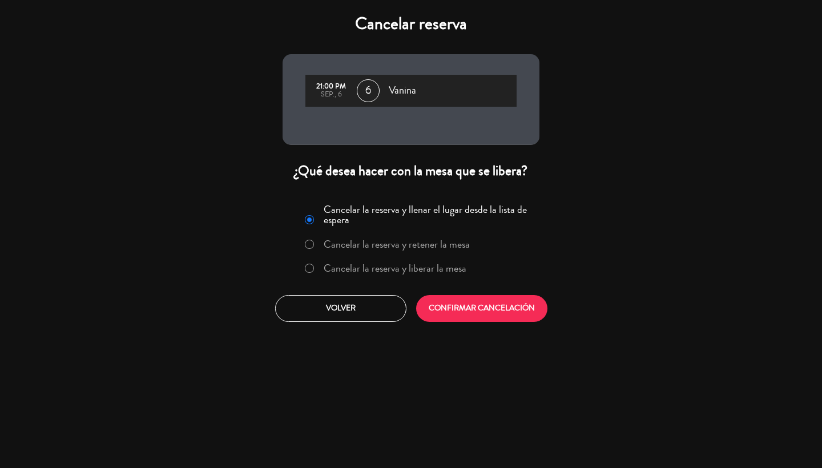
click at [419, 270] on label "Cancelar la reserva y liberar la mesa" at bounding box center [395, 268] width 143 height 10
click at [453, 310] on button "CONFIRMAR CANCELACIÓN" at bounding box center [481, 308] width 131 height 27
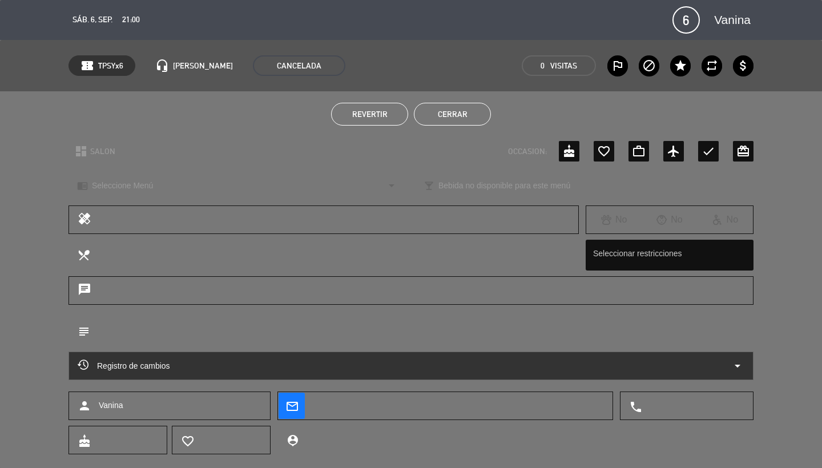
scroll to position [0, 0]
click at [451, 112] on button "Cerrar" at bounding box center [452, 114] width 77 height 23
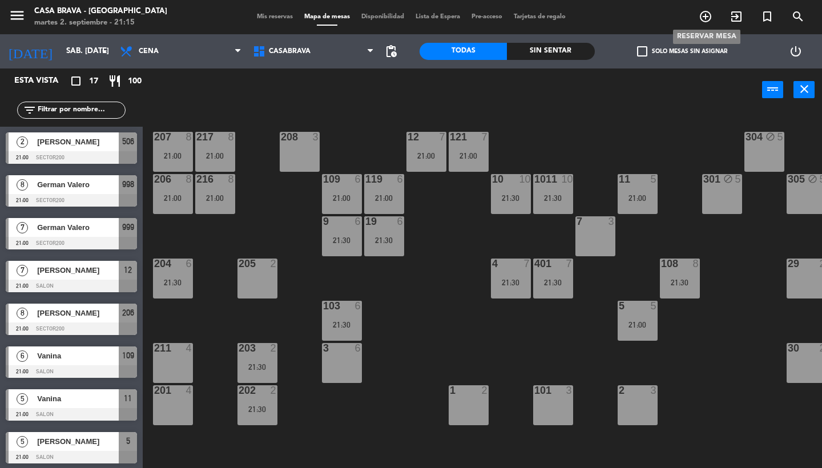
click at [706, 19] on icon "add_circle_outline" at bounding box center [706, 17] width 14 height 14
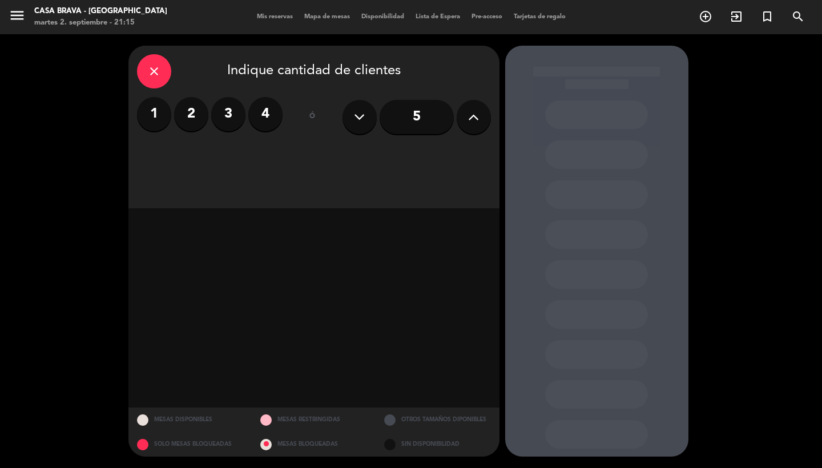
click at [439, 115] on input "5" at bounding box center [417, 117] width 74 height 34
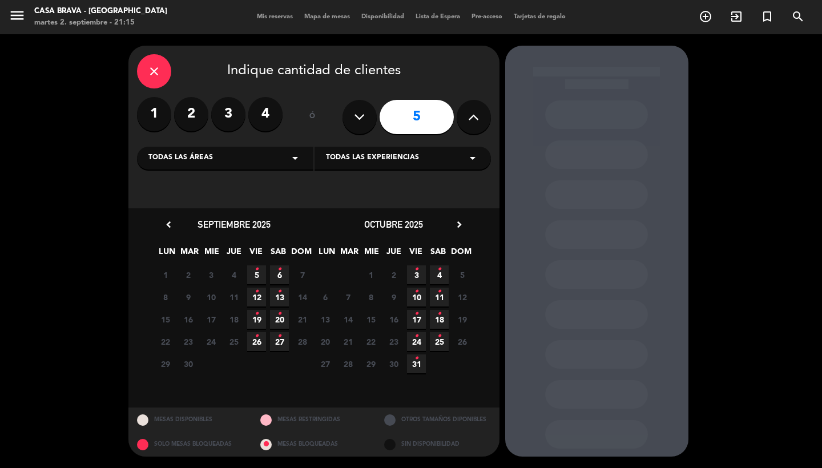
click at [282, 270] on span "6 •" at bounding box center [279, 275] width 19 height 19
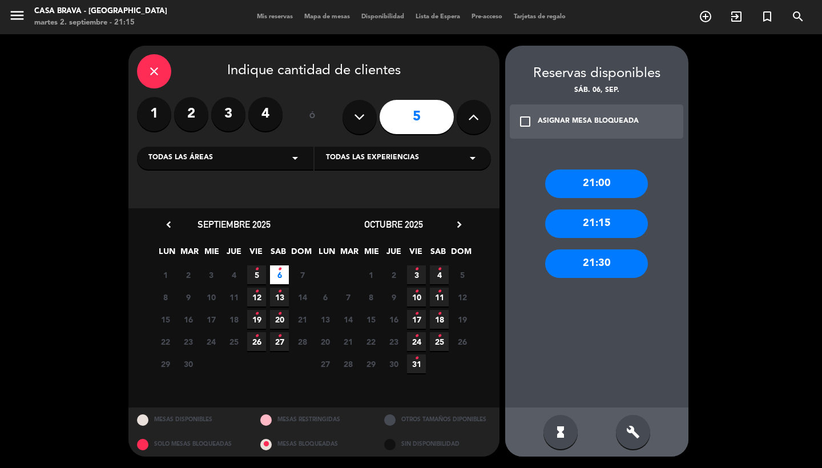
click at [614, 178] on div "21:00" at bounding box center [596, 184] width 103 height 29
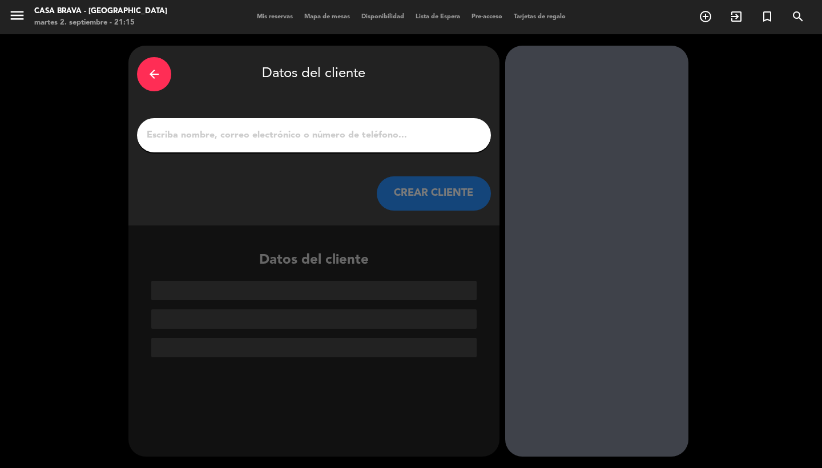
click at [360, 138] on input "1" at bounding box center [314, 135] width 337 height 16
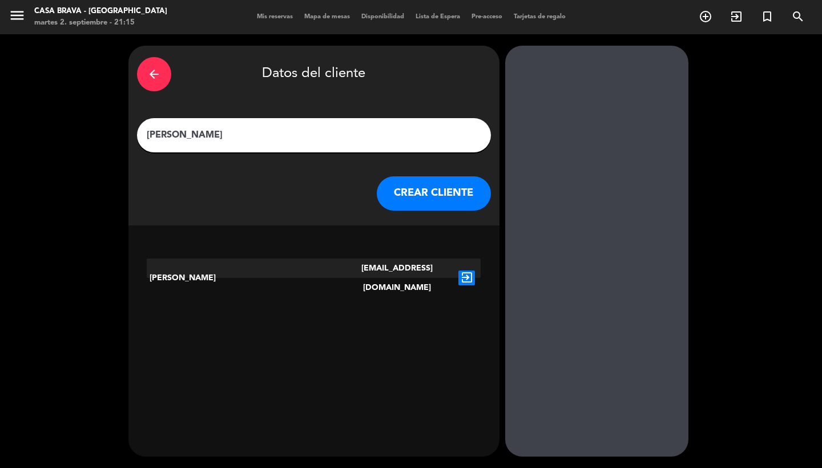
type input "[PERSON_NAME]"
click at [472, 271] on icon "exit_to_app" at bounding box center [467, 278] width 17 height 15
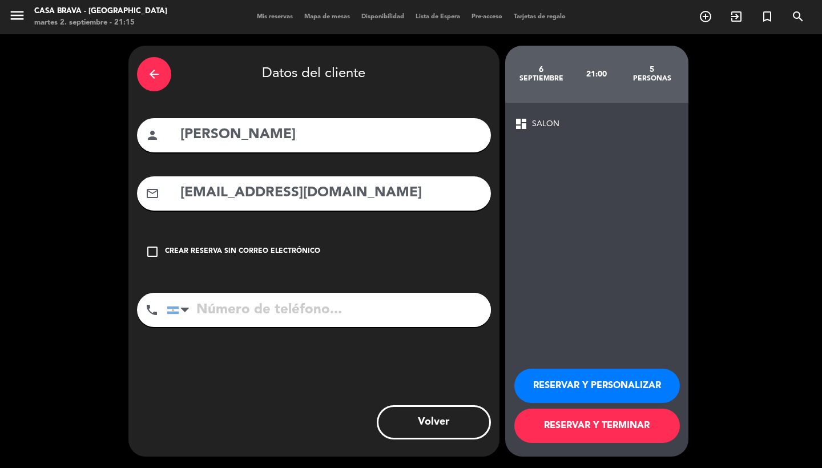
click at [577, 437] on button "RESERVAR Y TERMINAR" at bounding box center [598, 426] width 166 height 34
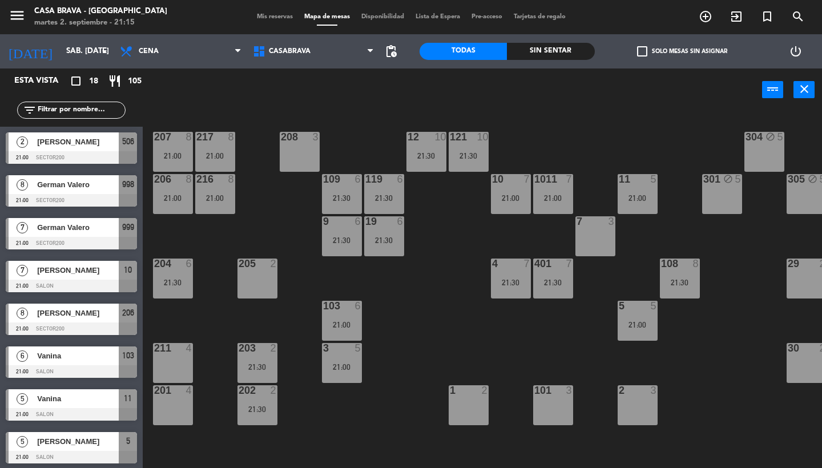
click at [87, 364] on div "Vanina" at bounding box center [77, 356] width 83 height 19
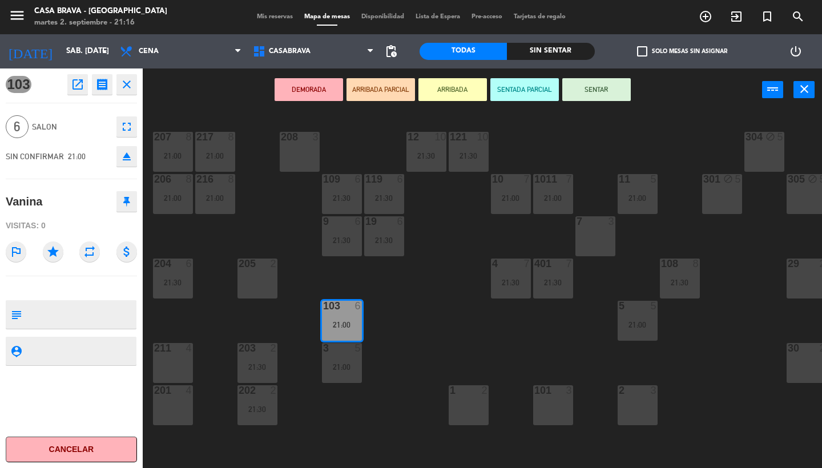
click at [274, 17] on span "Mis reservas" at bounding box center [274, 17] width 47 height 6
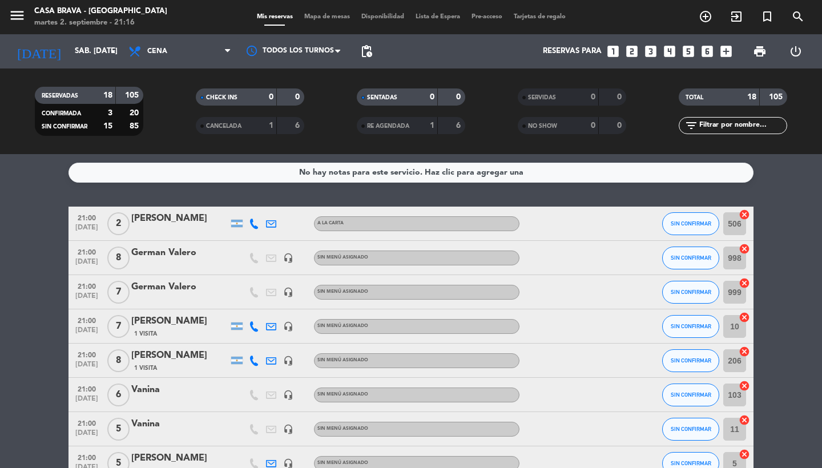
click at [151, 394] on div "Vanina" at bounding box center [179, 390] width 97 height 15
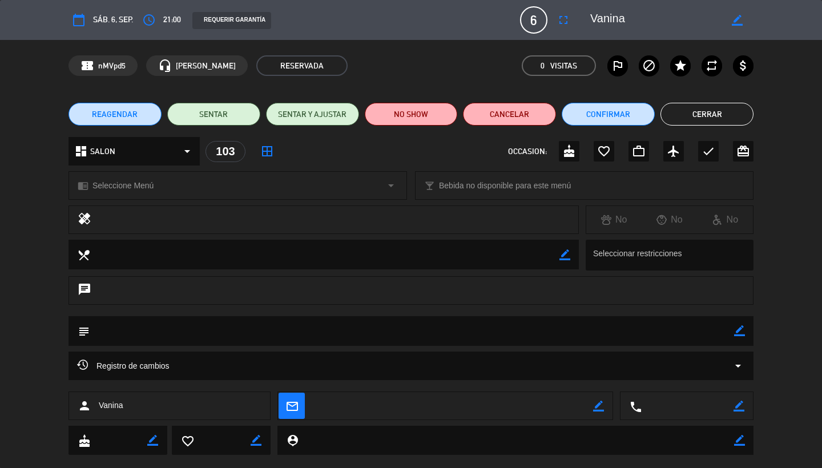
click at [516, 121] on button "Cancelar" at bounding box center [509, 114] width 93 height 23
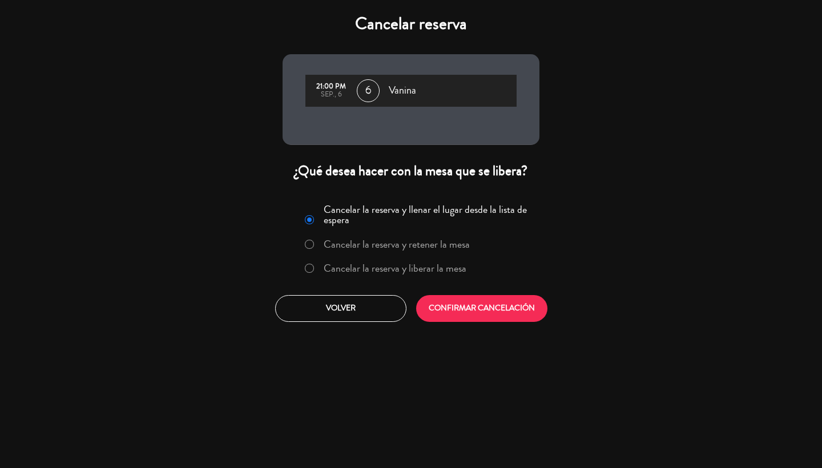
click at [419, 263] on label "Cancelar la reserva y liberar la mesa" at bounding box center [395, 268] width 143 height 10
click at [463, 307] on button "CONFIRMAR CANCELACIÓN" at bounding box center [481, 308] width 131 height 27
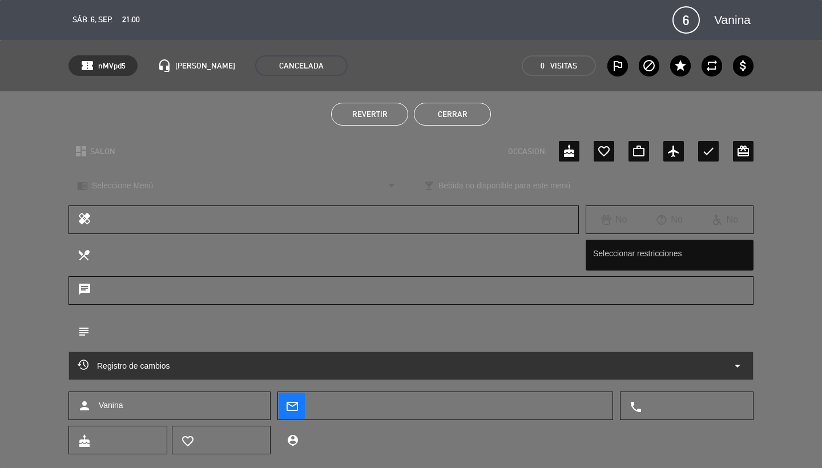
click at [448, 107] on button "Cerrar" at bounding box center [452, 114] width 77 height 23
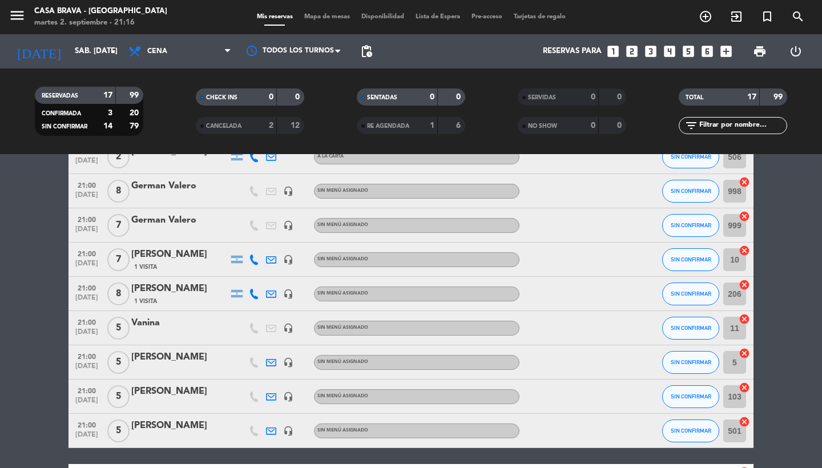
scroll to position [68, 0]
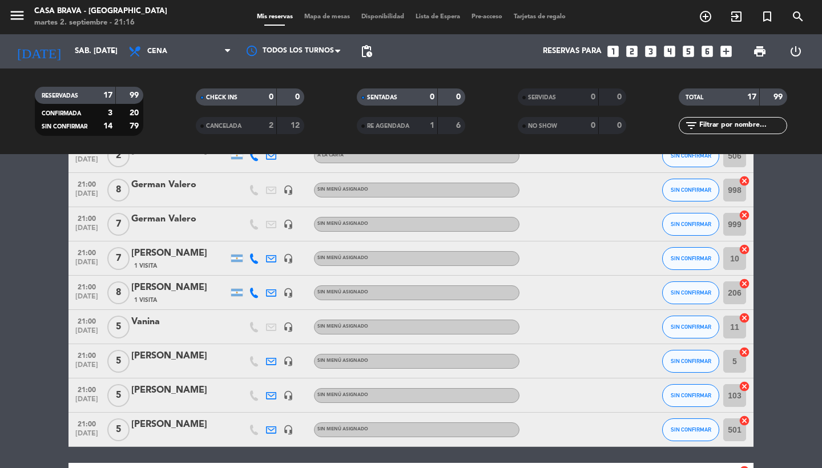
click at [177, 327] on div "Vanina" at bounding box center [179, 322] width 97 height 15
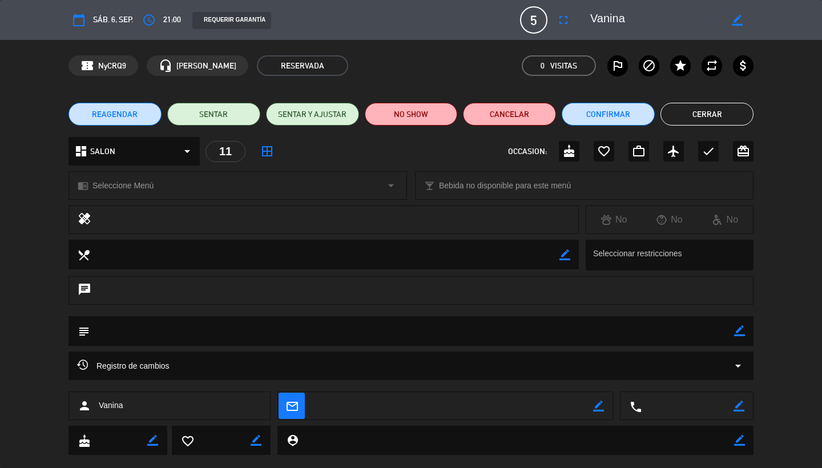
click at [525, 115] on button "Cancelar" at bounding box center [509, 114] width 93 height 23
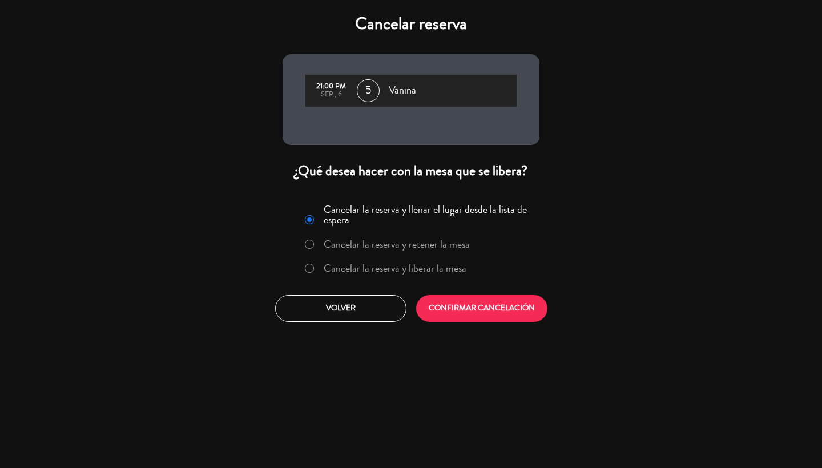
drag, startPoint x: 411, startPoint y: 274, endPoint x: 433, endPoint y: 272, distance: 22.9
click at [497, 244] on div "Cancelar la reserva y llenar el lugar desde la lista de espera Cancelar la rese…" at bounding box center [411, 241] width 242 height 83
click at [434, 272] on label "Cancelar la reserva y liberar la mesa" at bounding box center [395, 268] width 143 height 10
click at [460, 310] on button "CONFIRMAR CANCELACIÓN" at bounding box center [481, 308] width 131 height 27
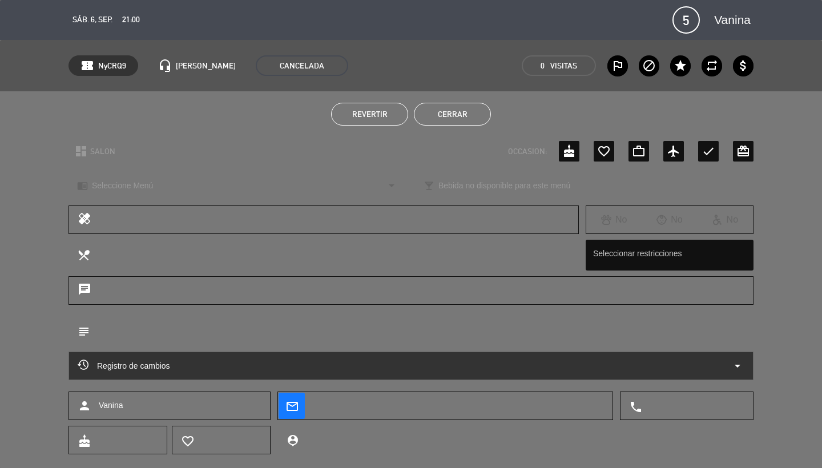
click at [468, 112] on button "Cerrar" at bounding box center [452, 114] width 77 height 23
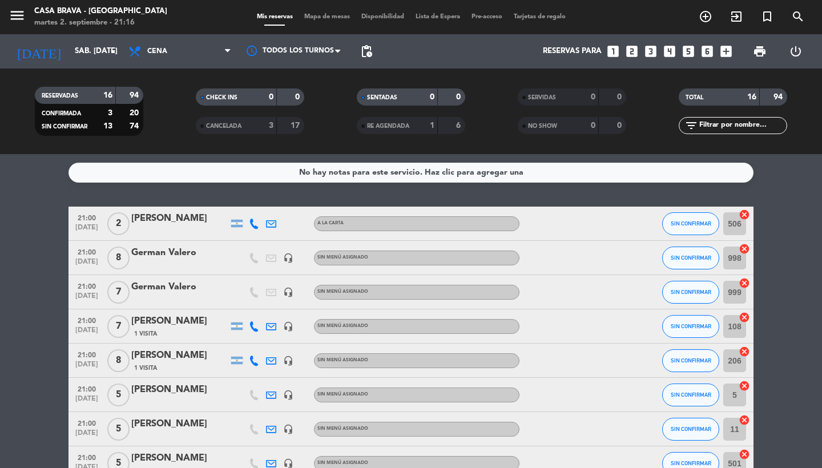
scroll to position [0, 0]
click at [387, 22] on div "Mis reservas Mapa de mesas Disponibilidad Lista de Espera Pre-acceso Tarjetas d…" at bounding box center [411, 17] width 320 height 10
click at [383, 17] on span "Disponibilidad" at bounding box center [383, 17] width 54 height 6
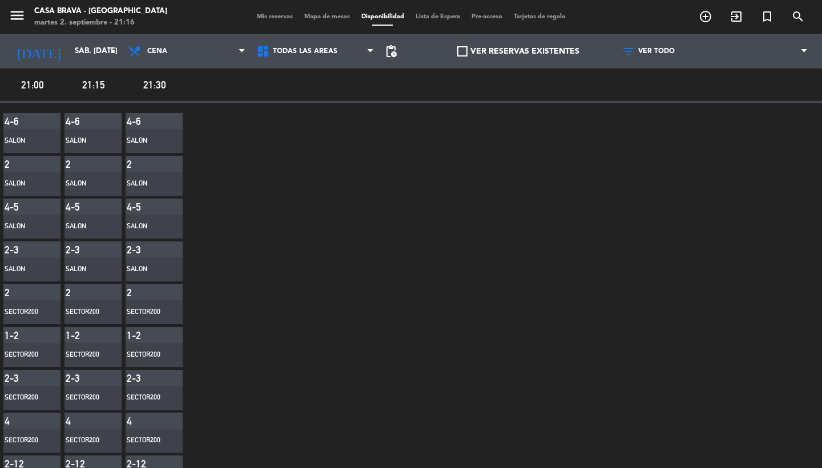
click at [330, 20] on span "Mapa de mesas" at bounding box center [327, 17] width 57 height 6
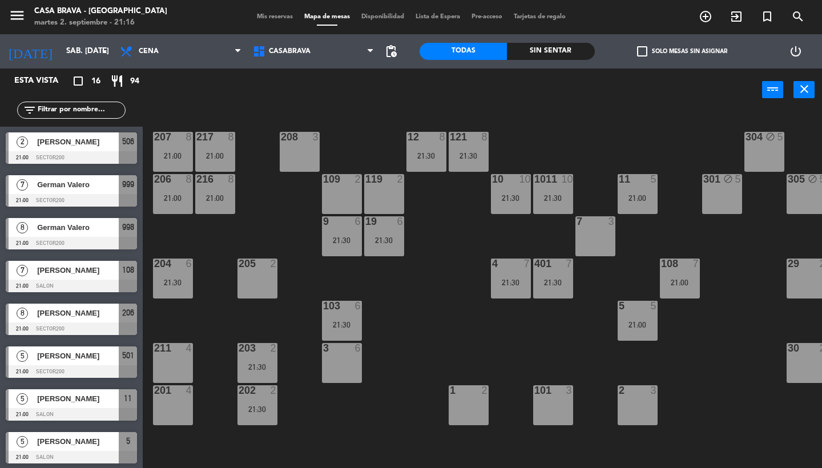
click at [73, 369] on div at bounding box center [71, 371] width 131 height 13
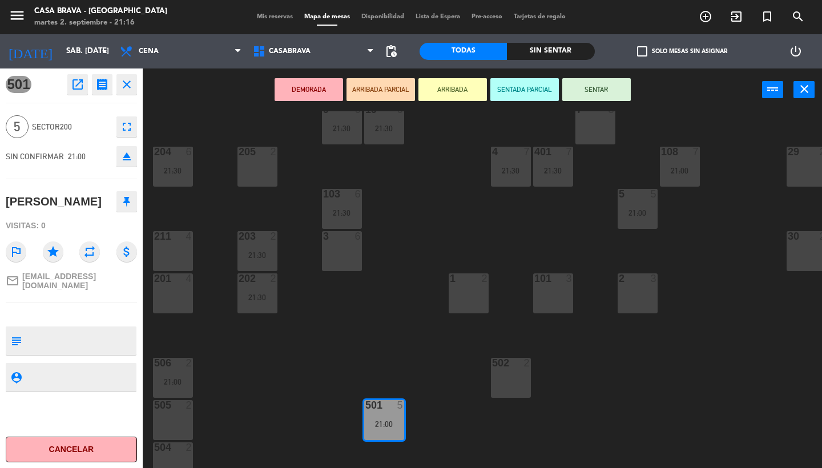
scroll to position [80, 0]
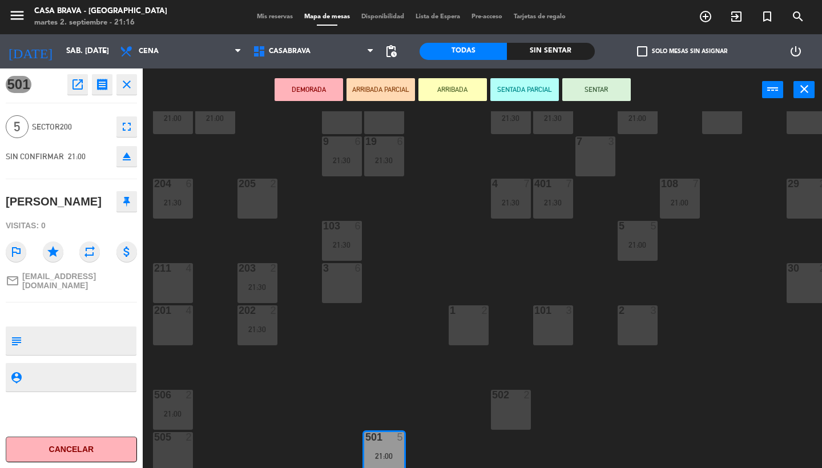
click at [124, 91] on button "close" at bounding box center [126, 84] width 21 height 21
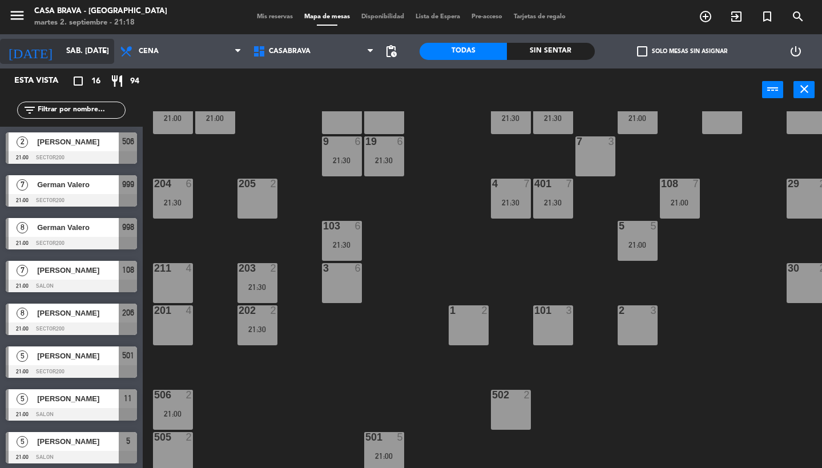
click at [83, 47] on input "sáb. [DATE]" at bounding box center [111, 51] width 101 height 21
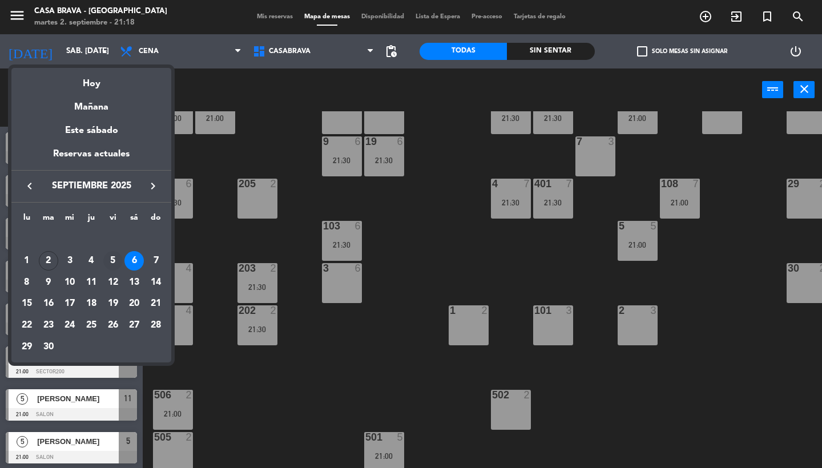
click at [112, 258] on div "5" at bounding box center [112, 260] width 19 height 19
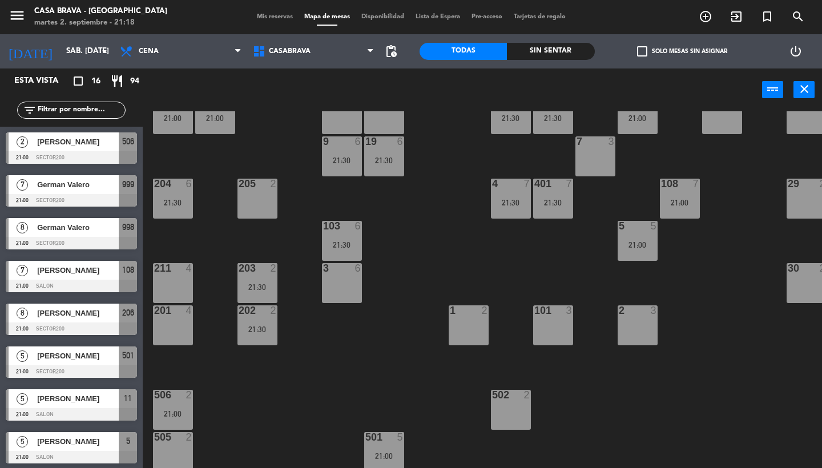
type input "vie. [DATE]"
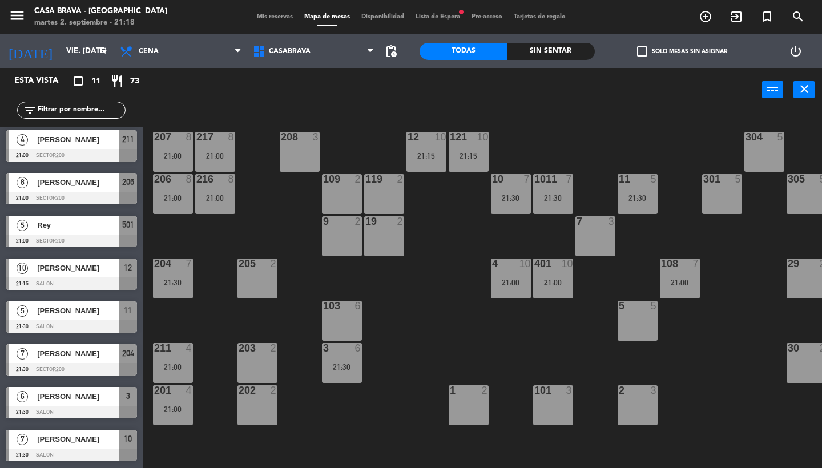
scroll to position [131, 0]
